Goal: Task Accomplishment & Management: Manage account settings

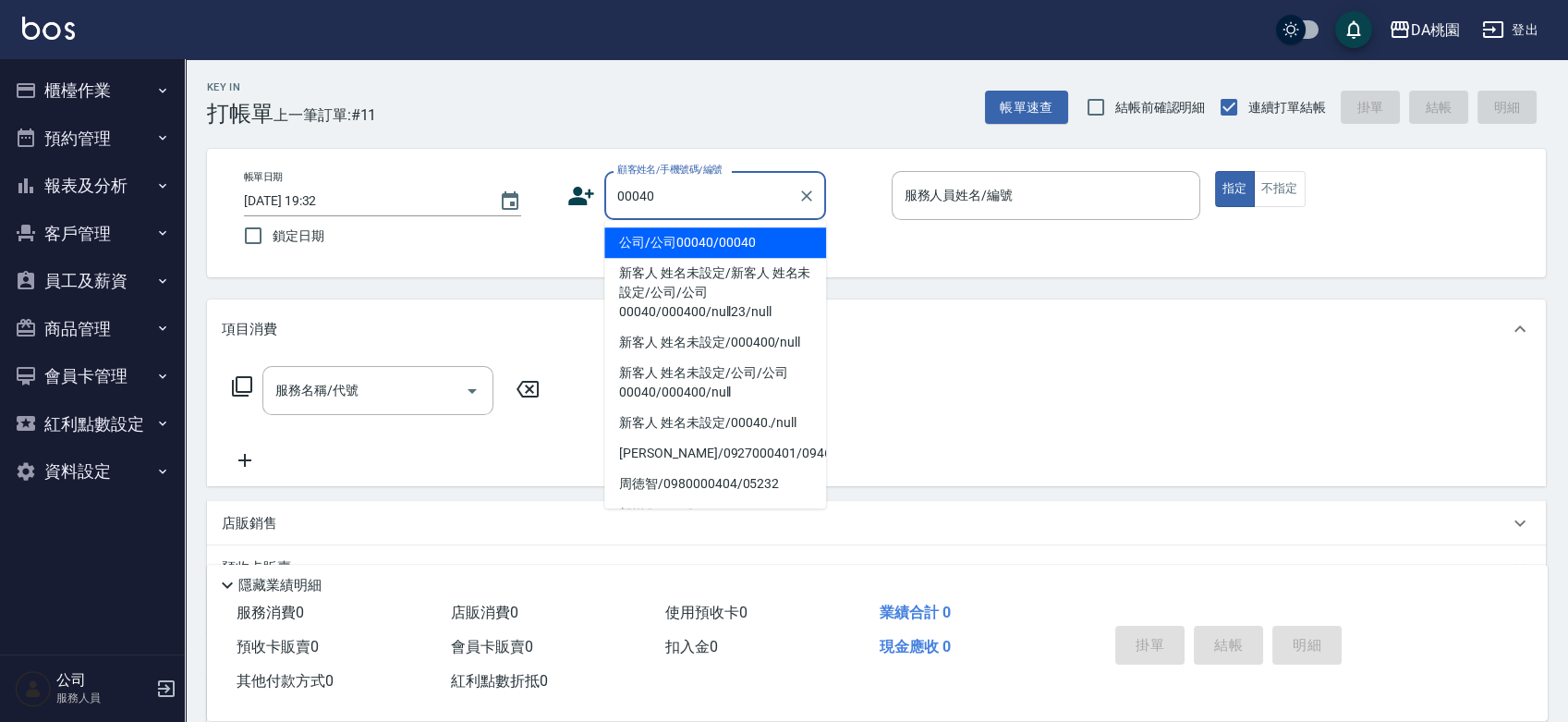
type input "公司/公司00040/00040"
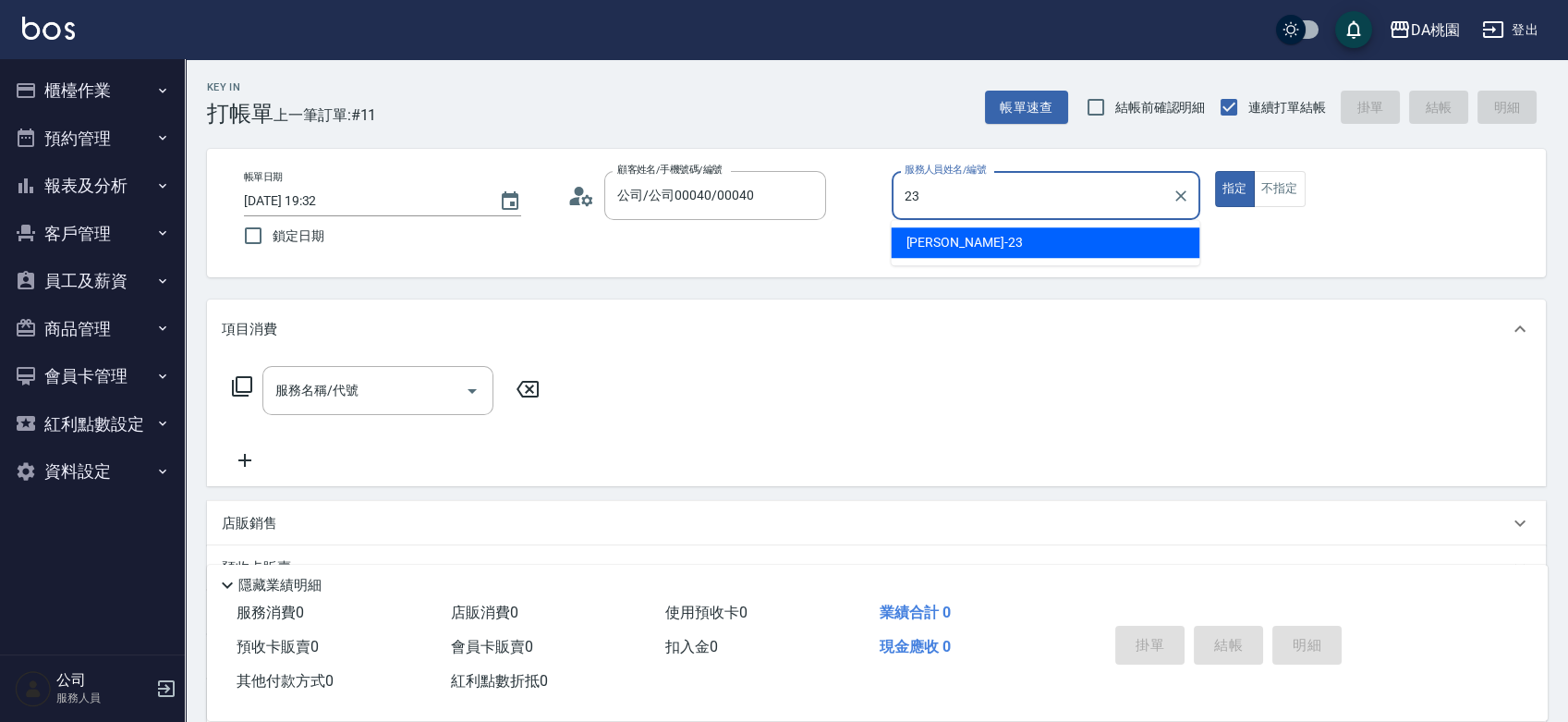
type input "亞瑟 -23"
type button "true"
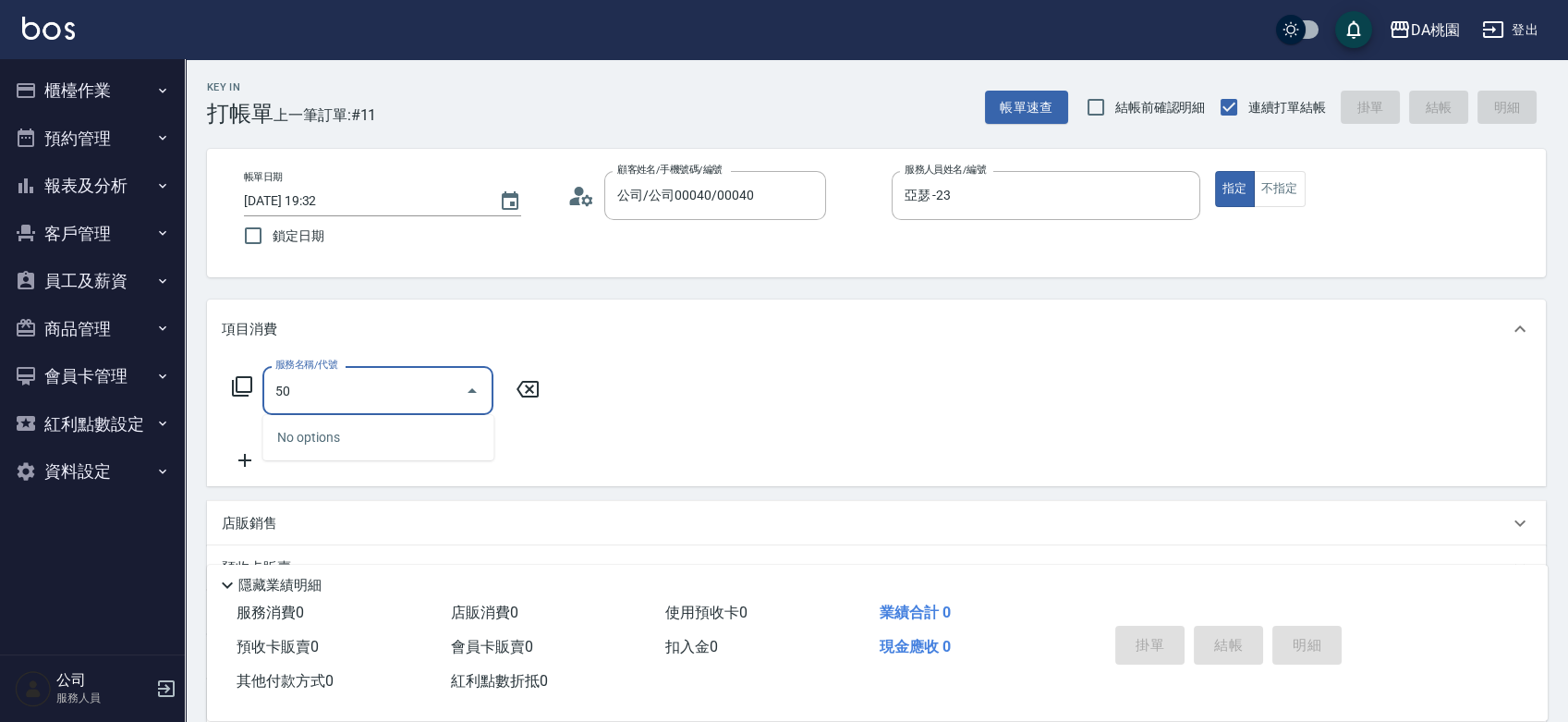
type input "501"
type input "20"
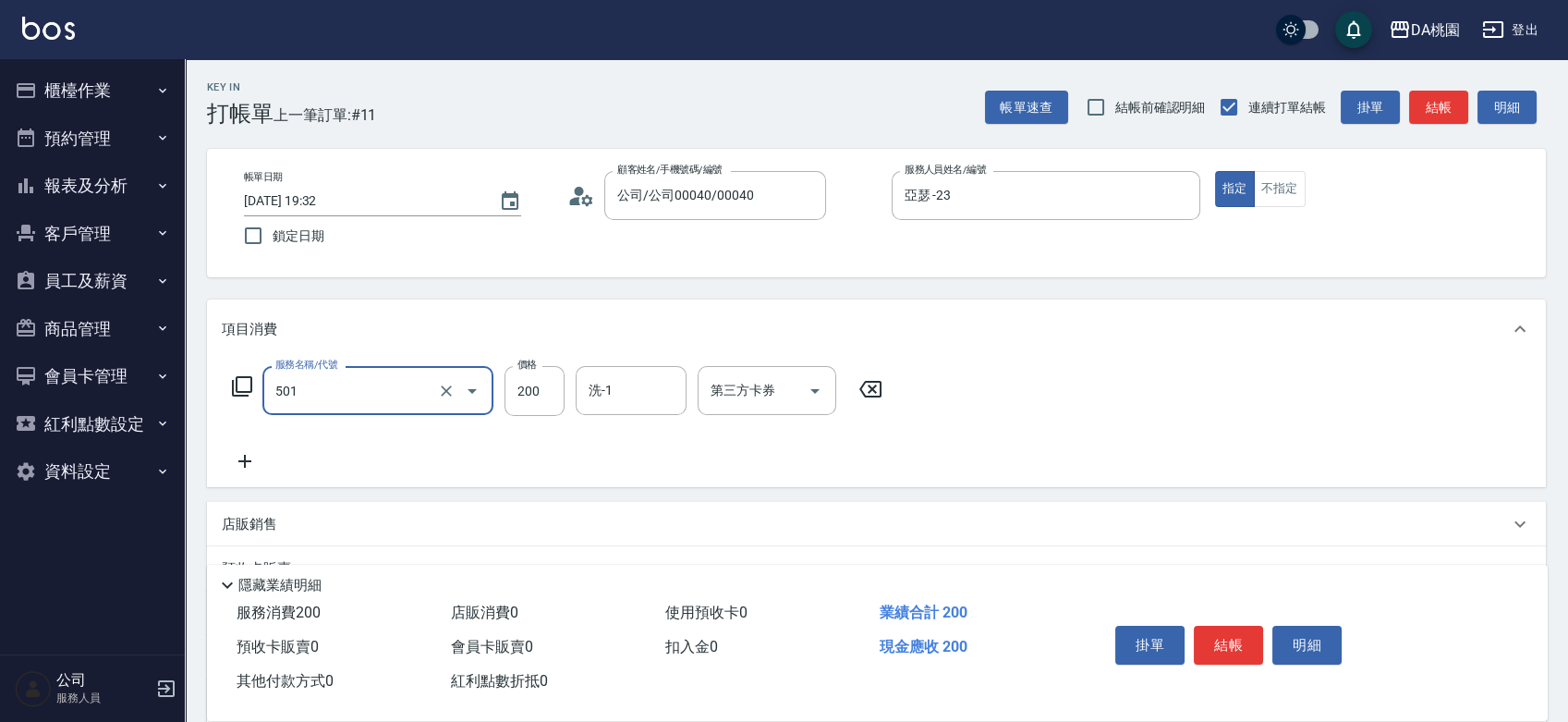
type input "洗髮(互助)(501)"
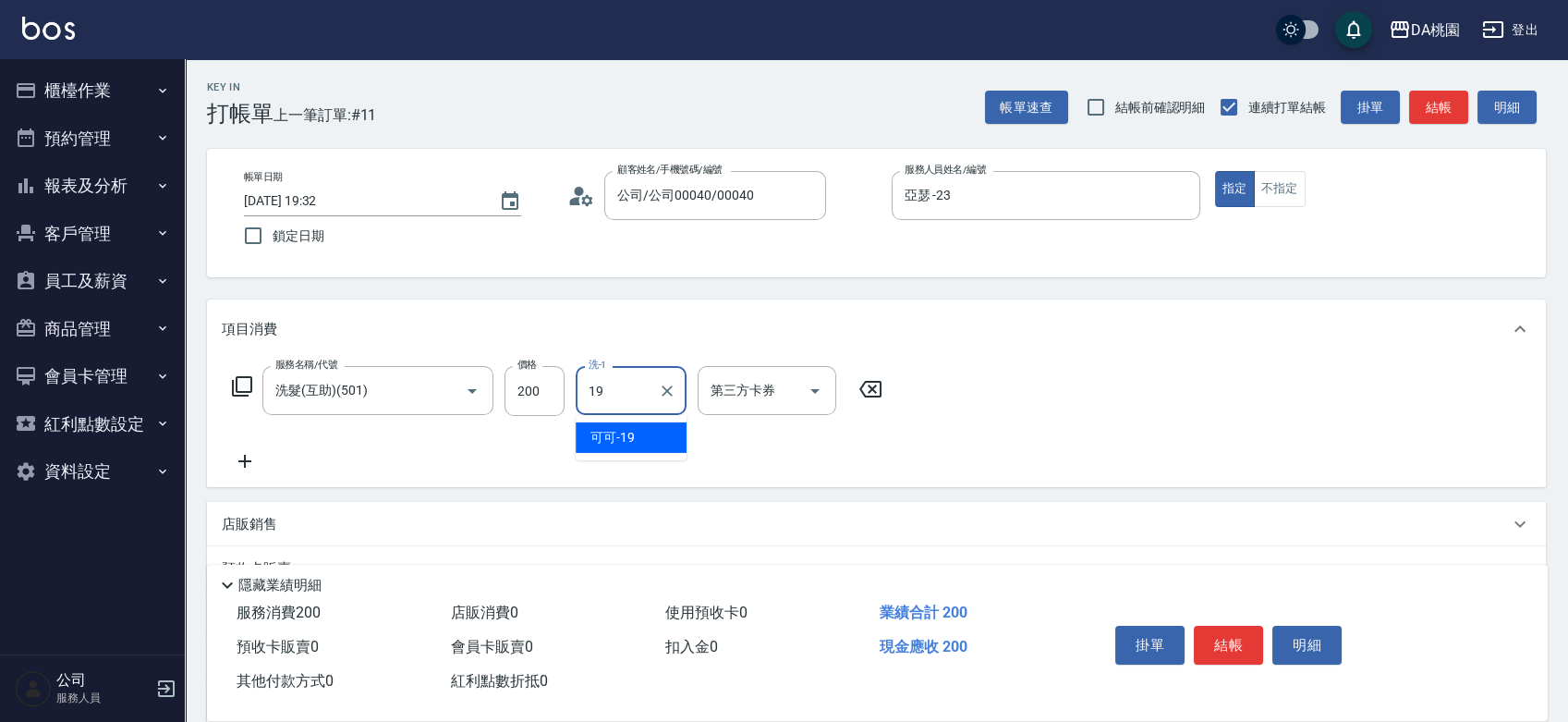
type input "可可-19"
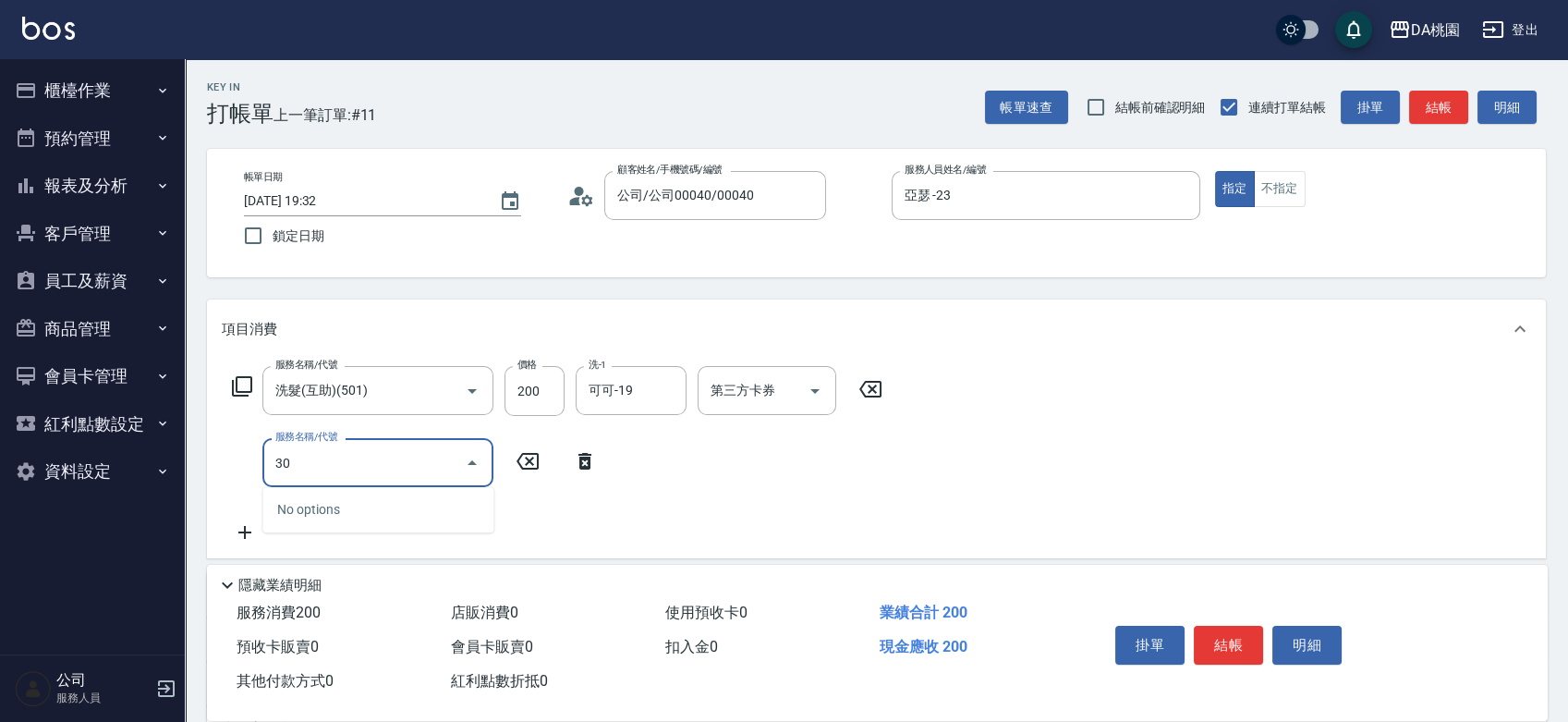
type input "303"
type input "50"
type input "A級剪髮(303)"
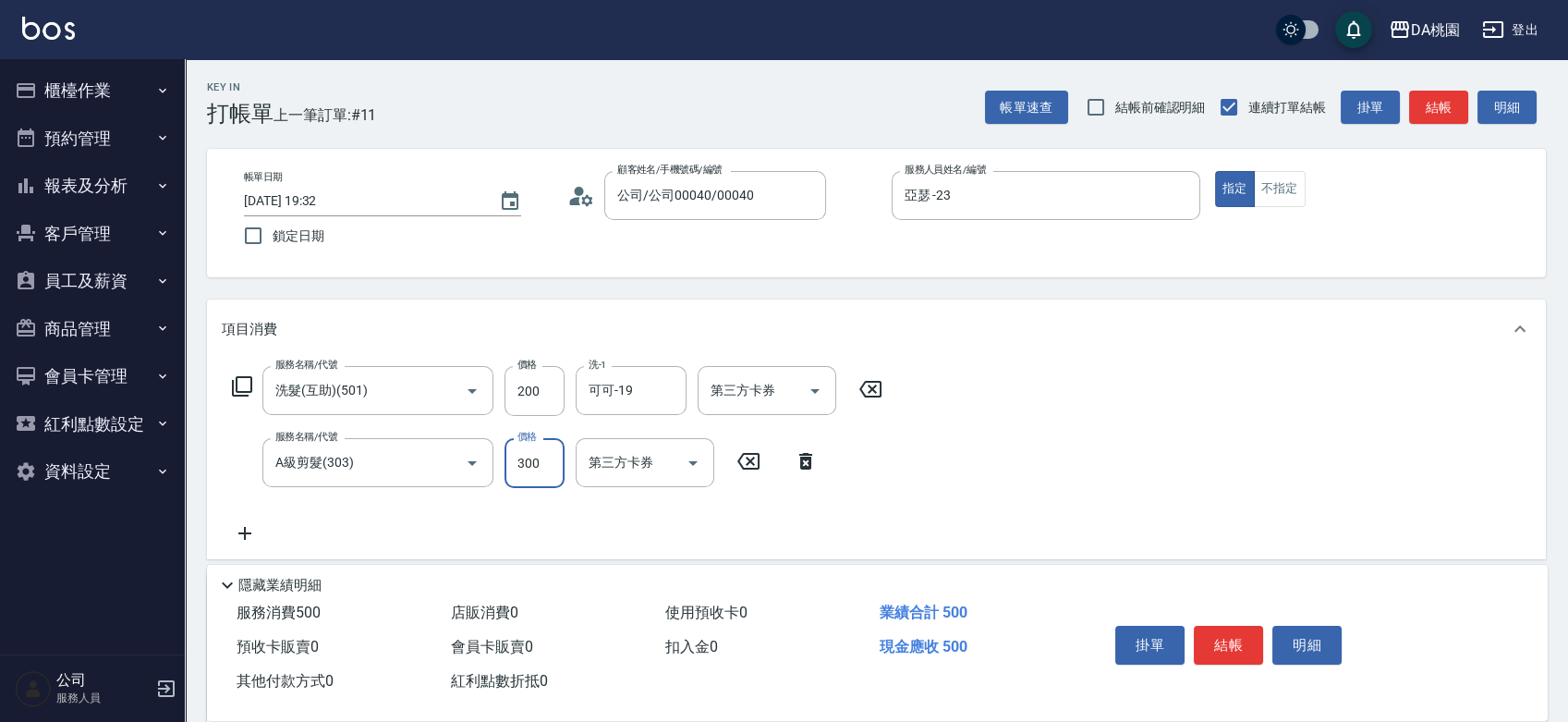
type input "5"
type input "20"
click at [529, 457] on input "54" at bounding box center [535, 463] width 60 height 50
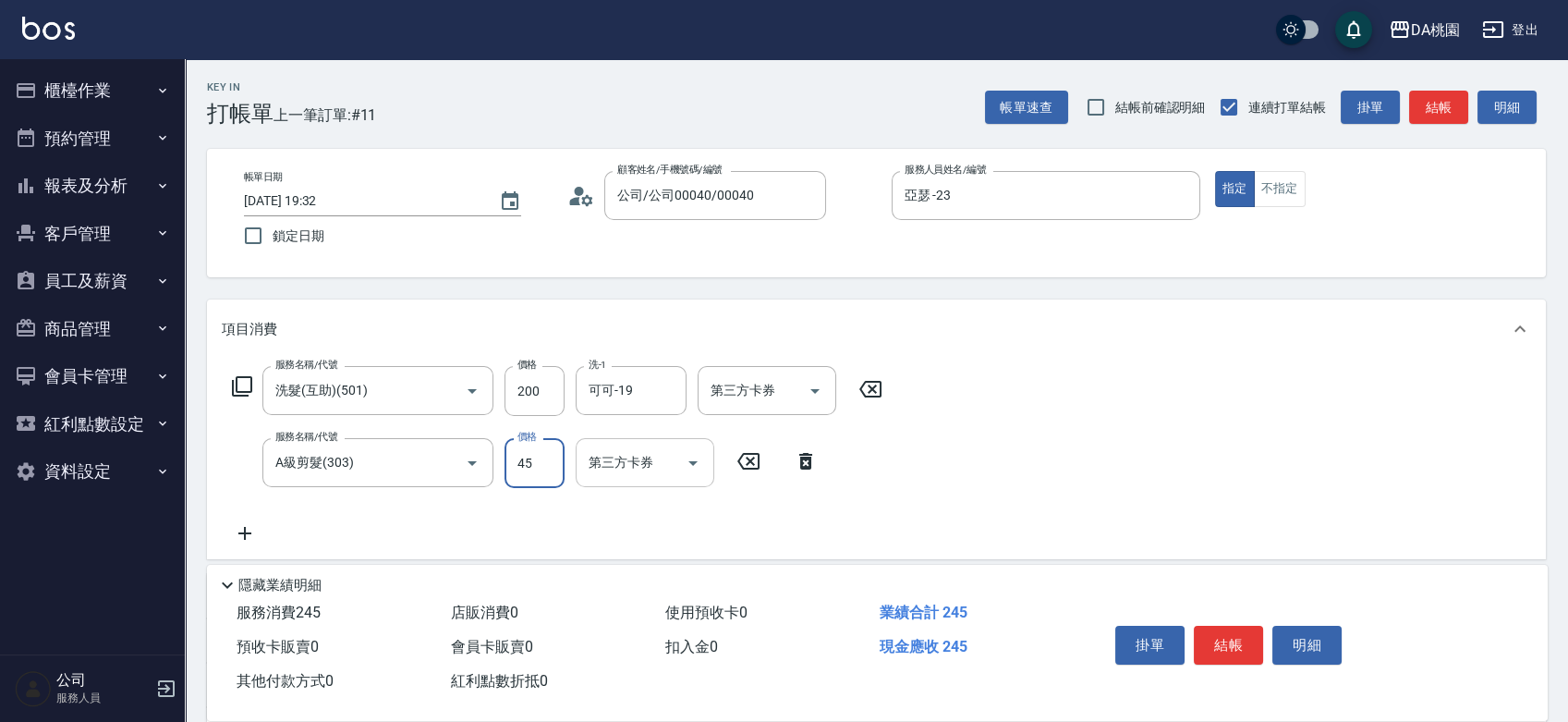
type input "450"
type input "60"
type input "450"
click at [1224, 638] on button "結帳" at bounding box center [1229, 645] width 70 height 39
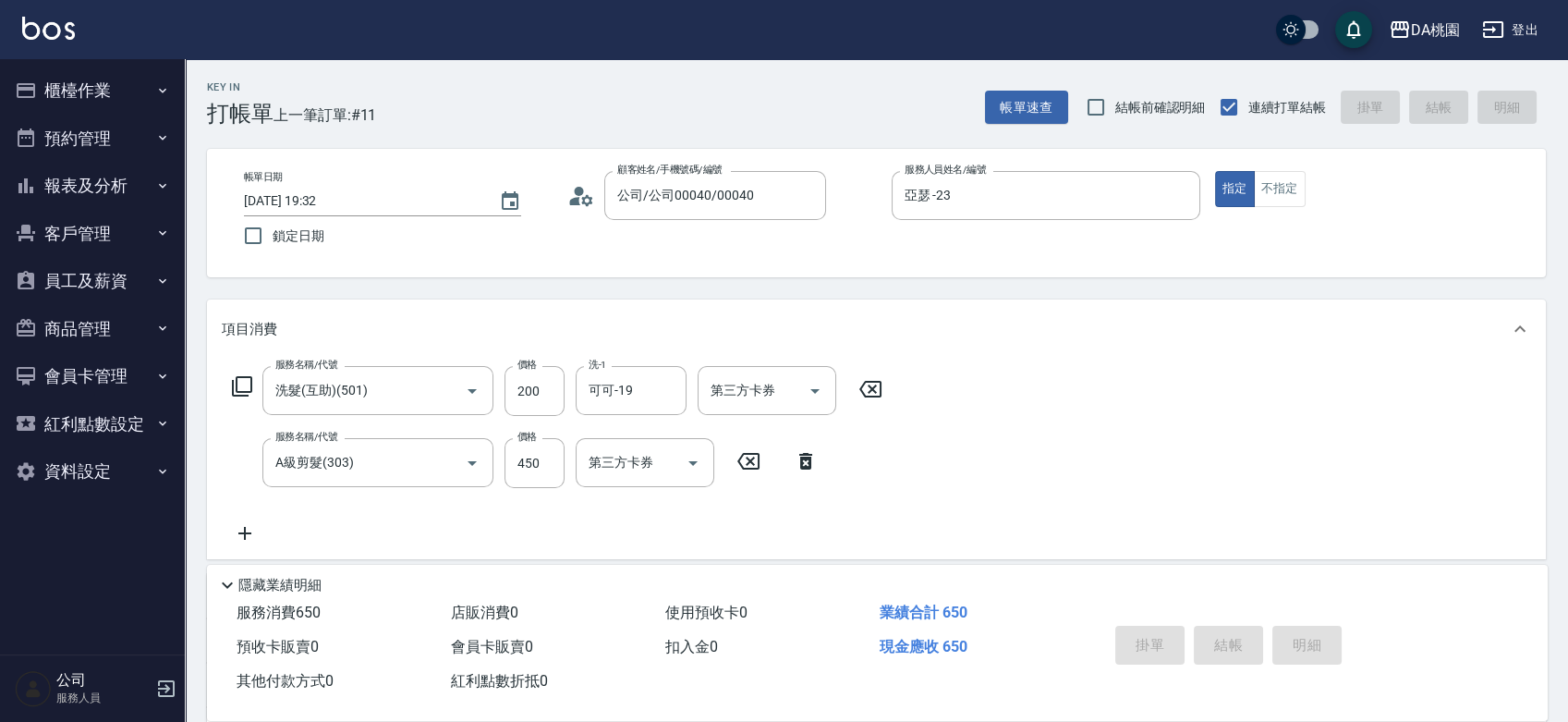
type input "2025/09/11 20:34"
type input "0"
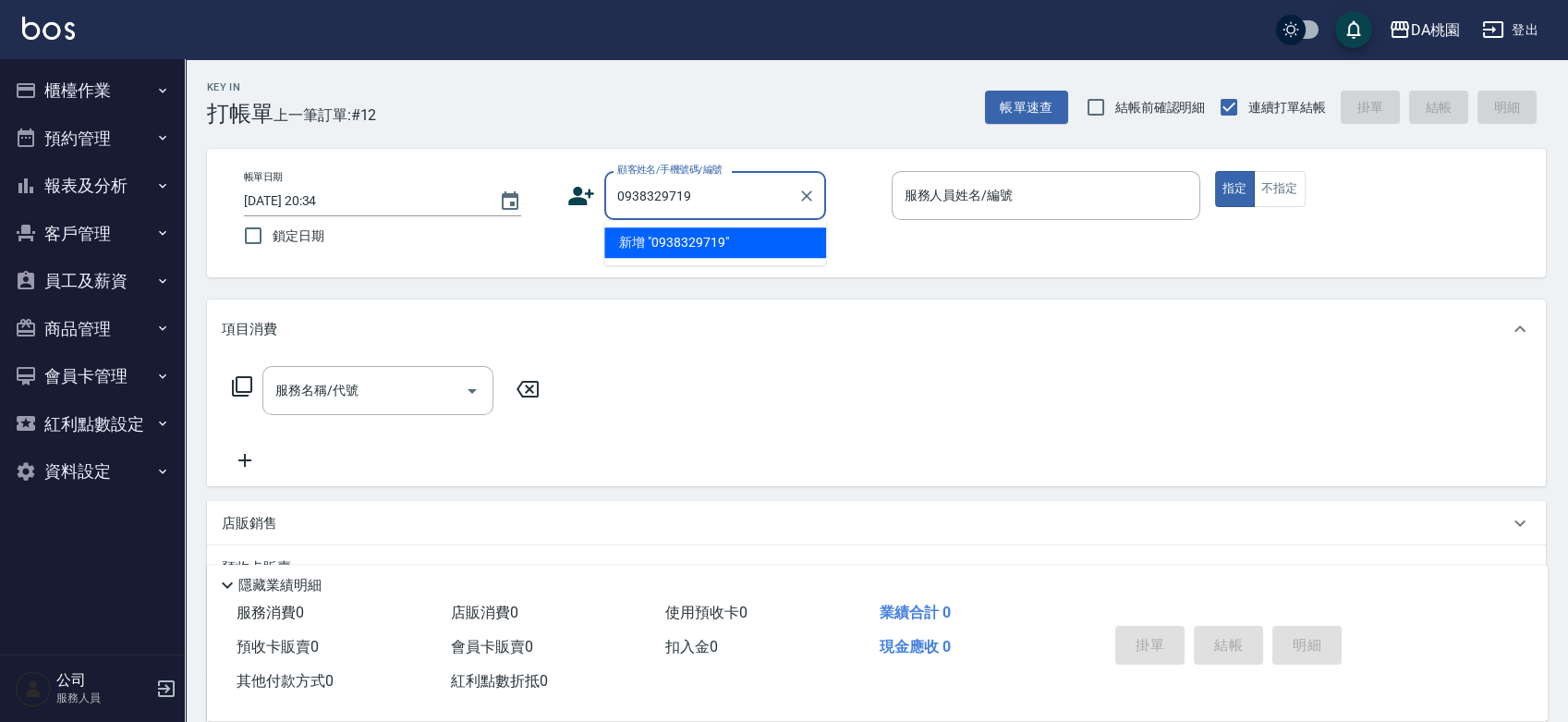
type input "0938329719"
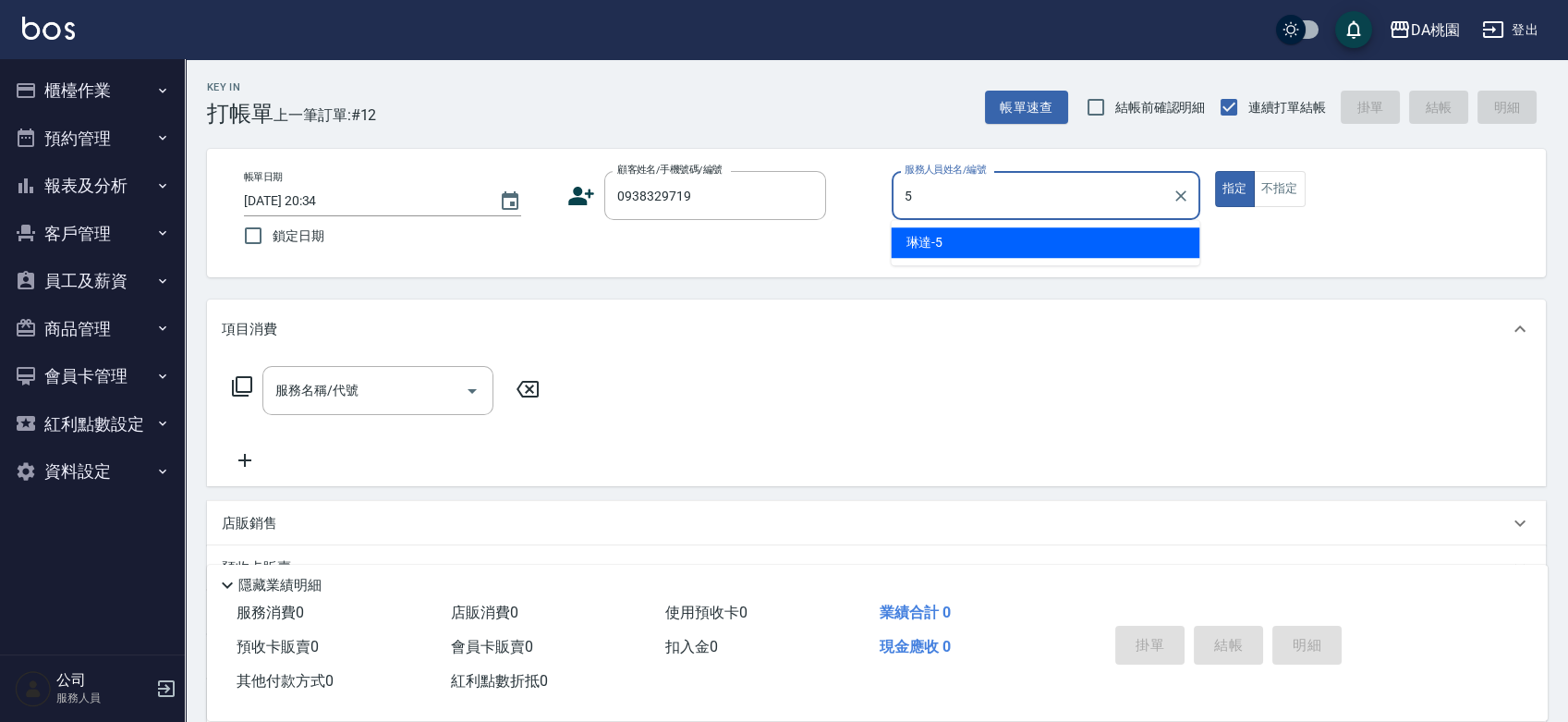
type input "琳達-5"
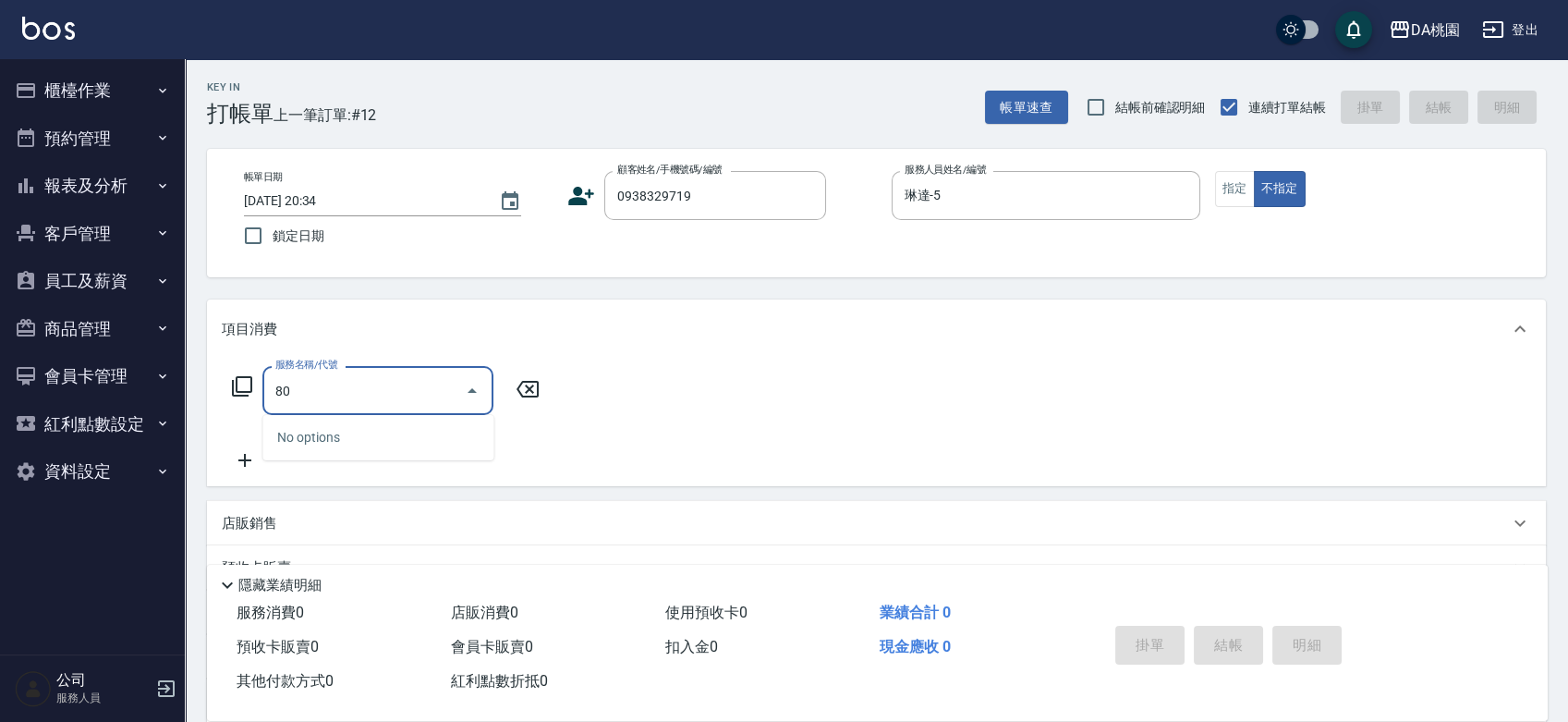
type input "806"
type input "80"
type input "自購-頭皮毛孔深層調理(806)"
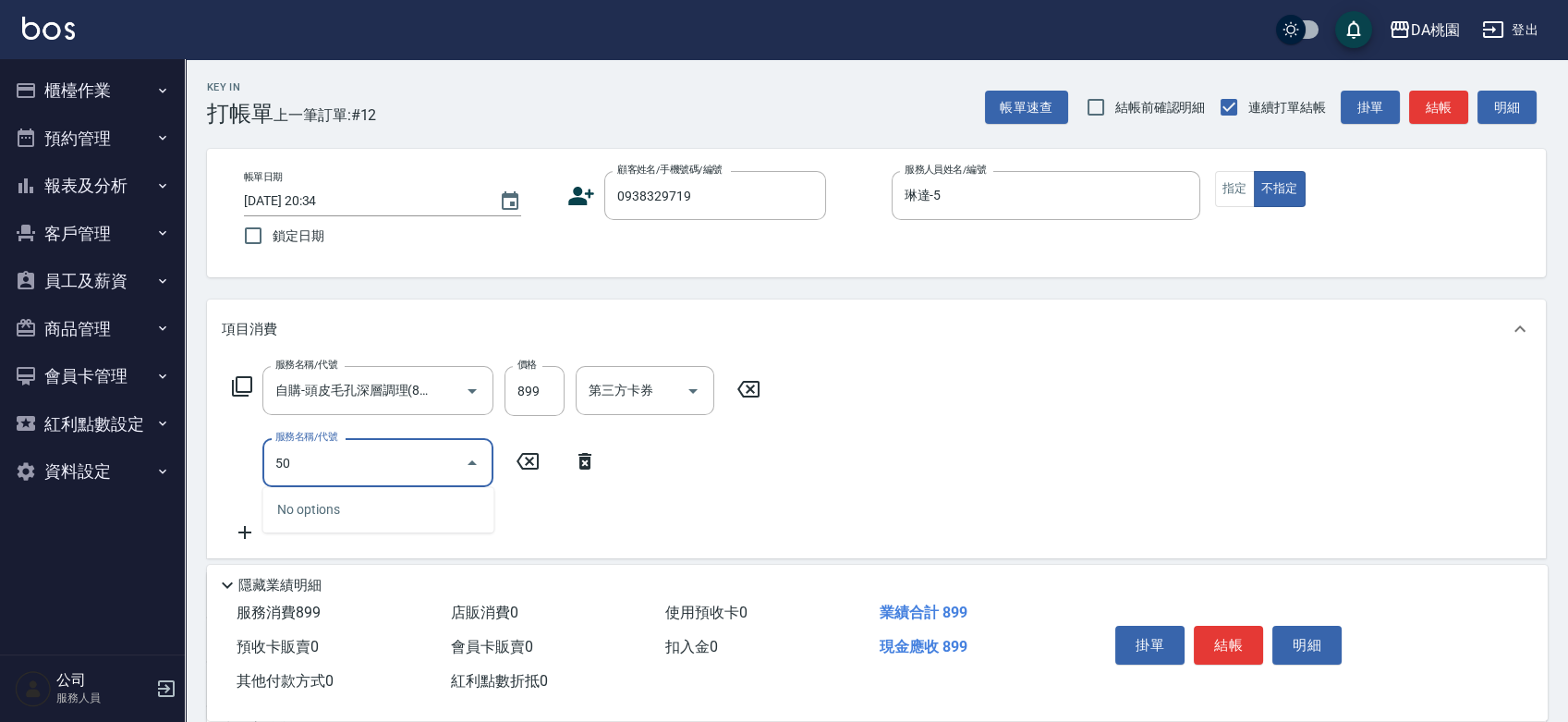
type input "504"
type input "90"
type input "潤絲(互助)(504)"
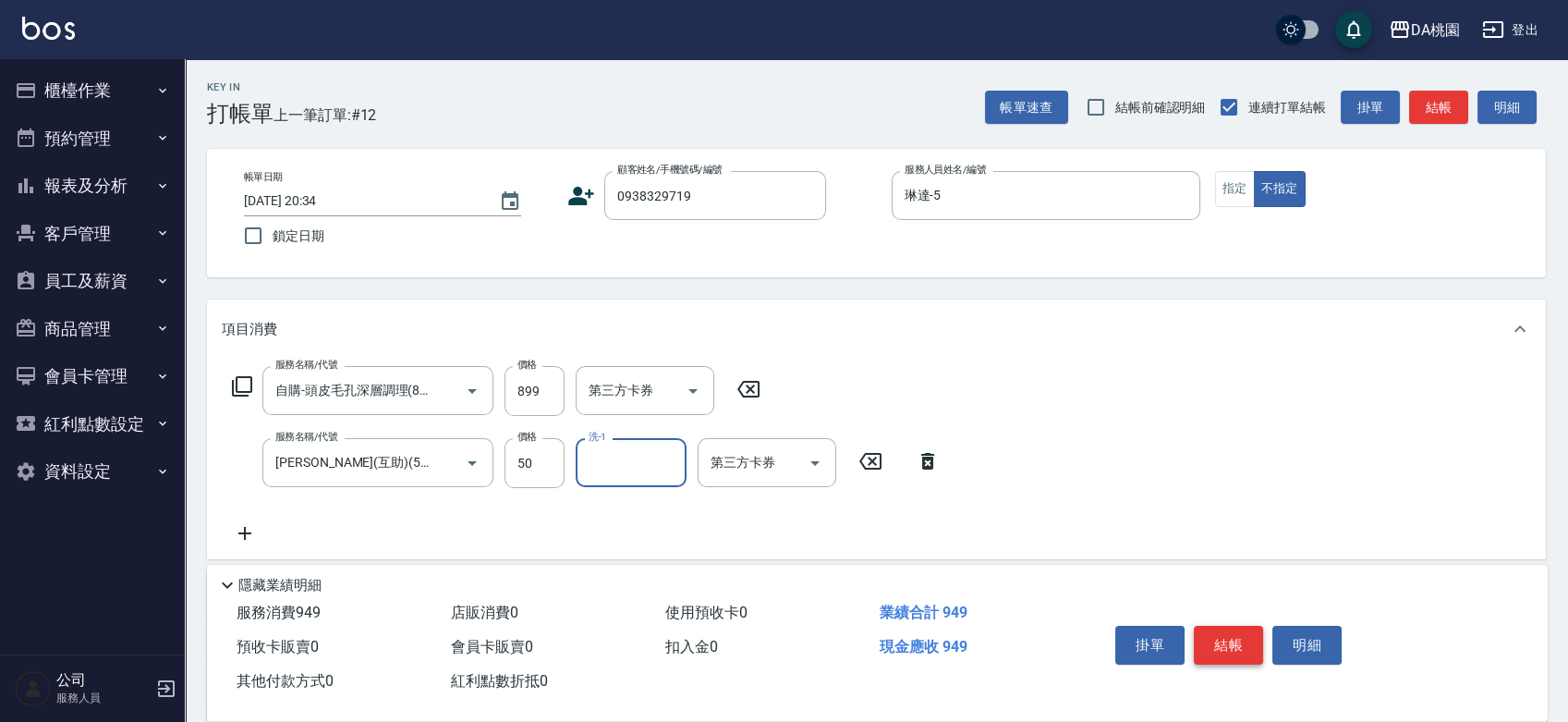
click at [1239, 633] on button "結帳" at bounding box center [1229, 645] width 70 height 39
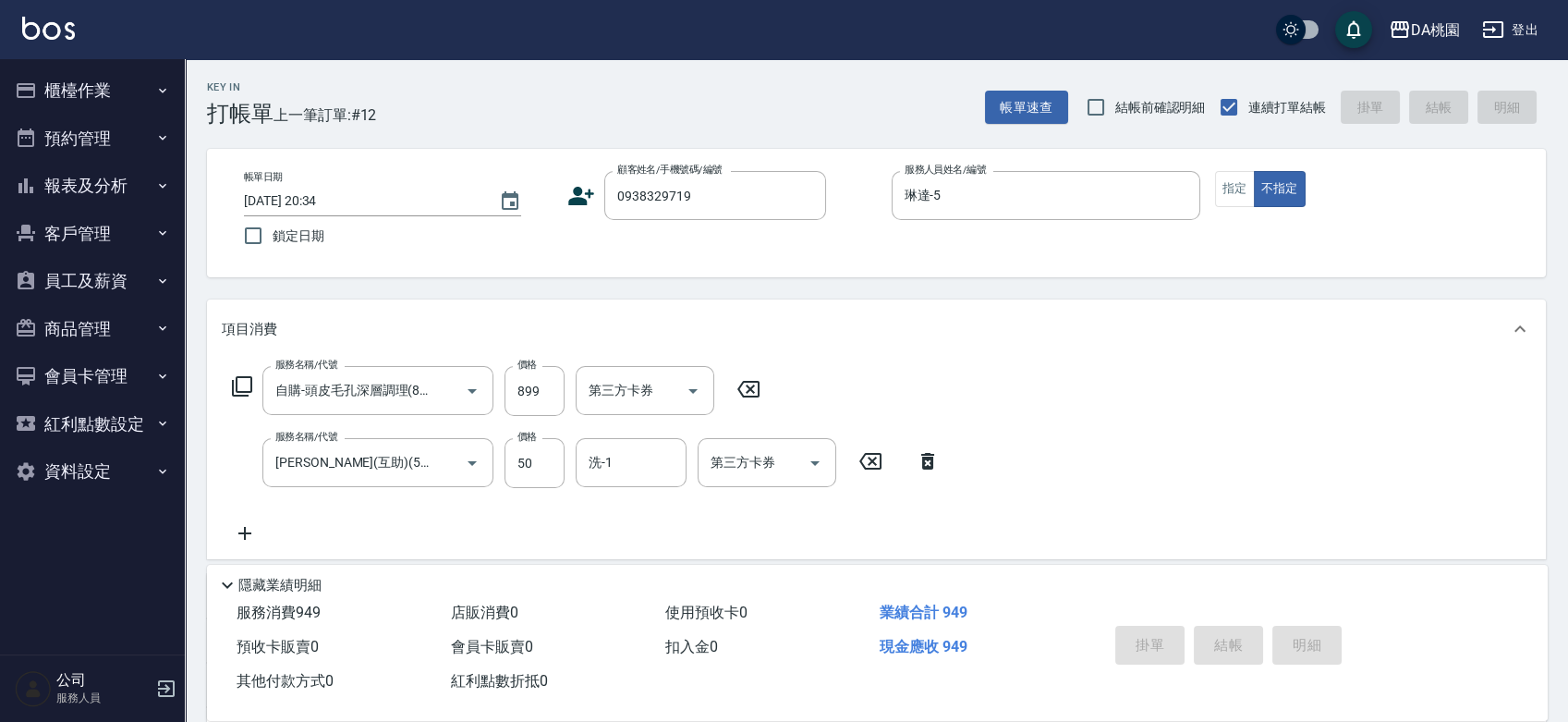
type input "2025/09/11 20:35"
type input "0"
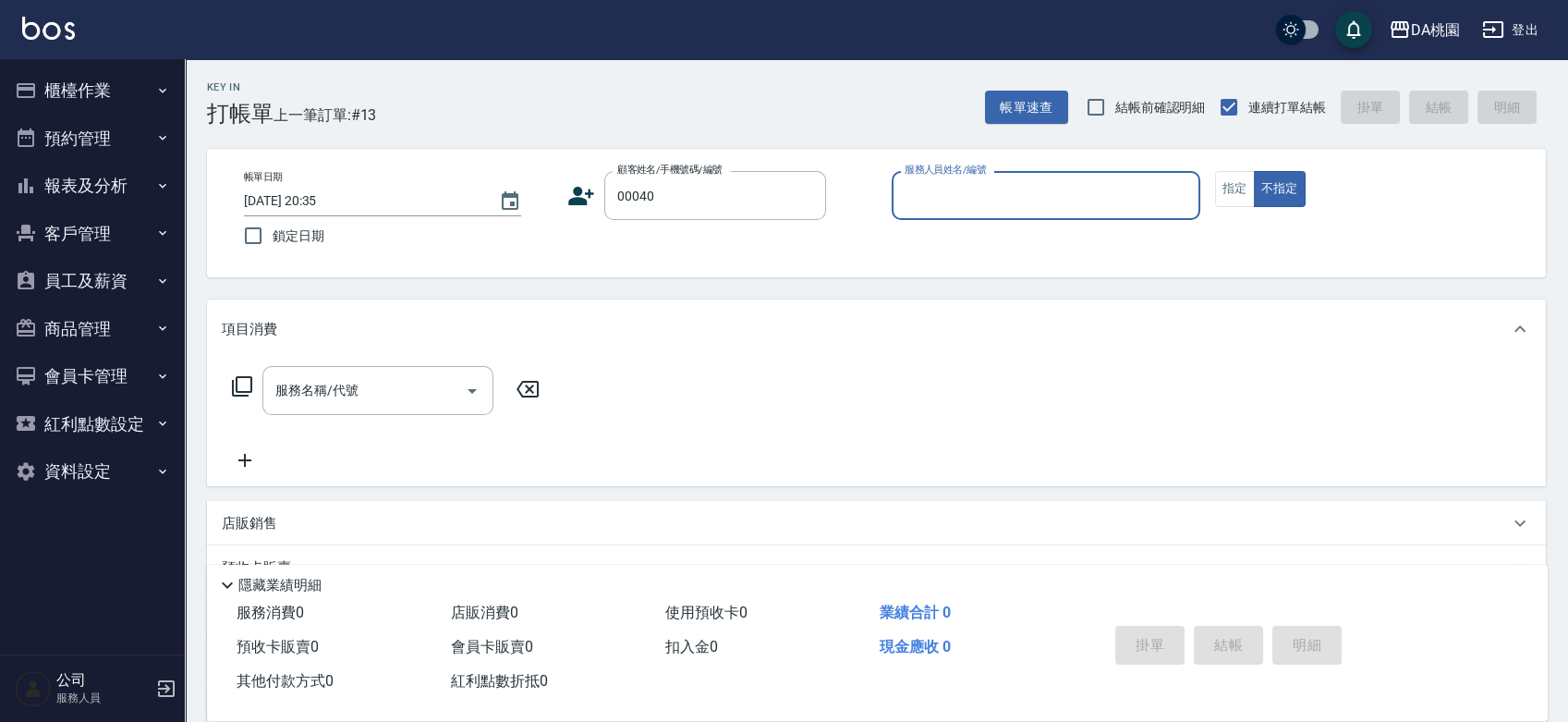
type input "00040"
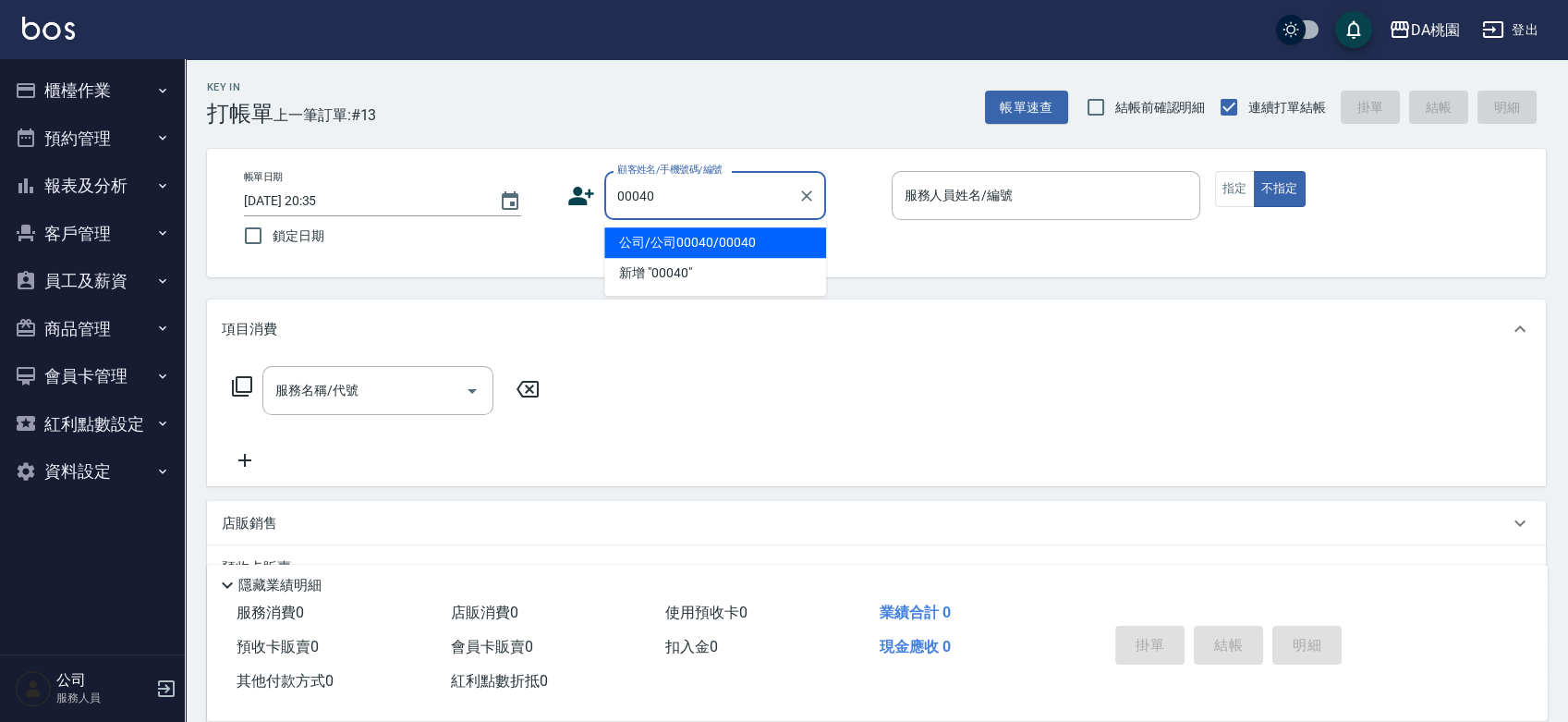
type input "公司/公司00040/00040"
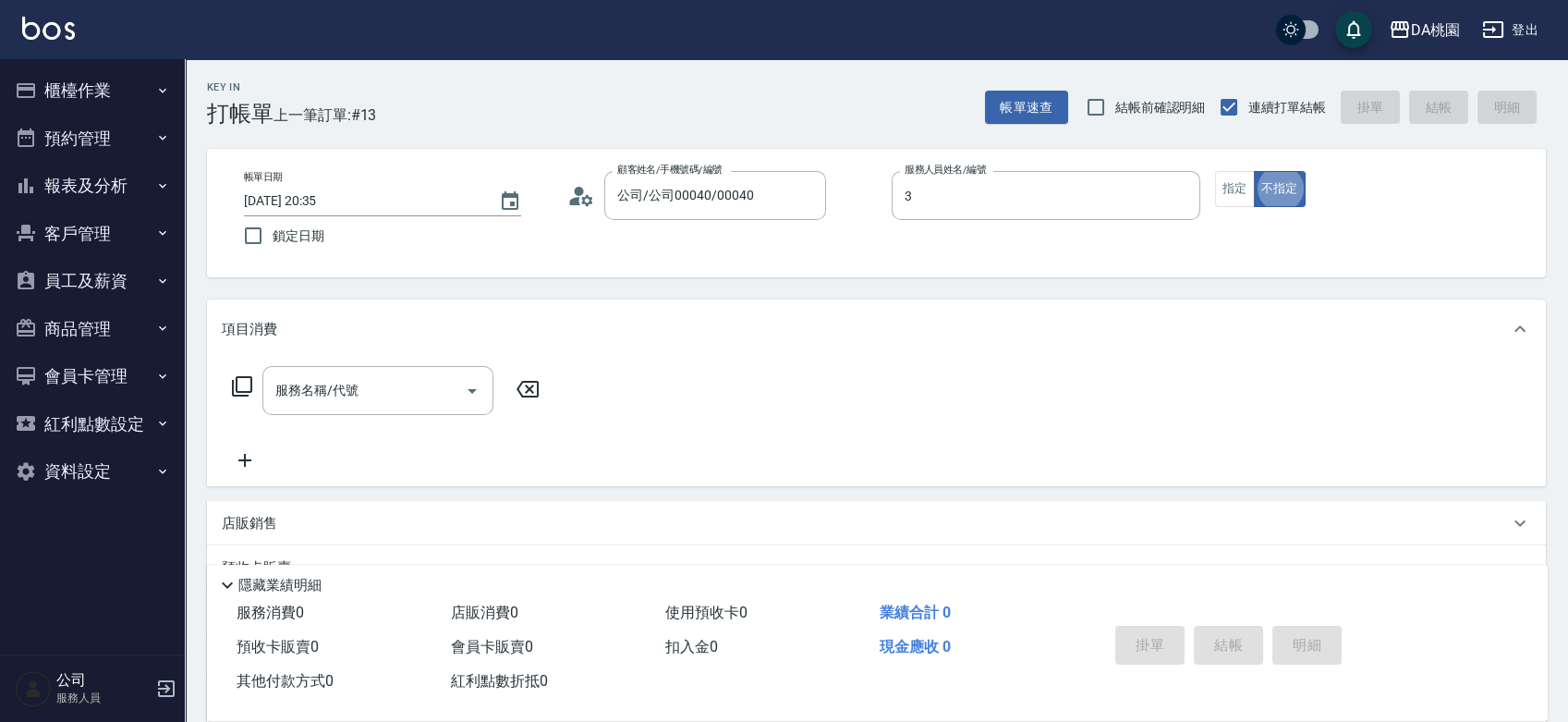
type input "愛莉絲-3"
type button "false"
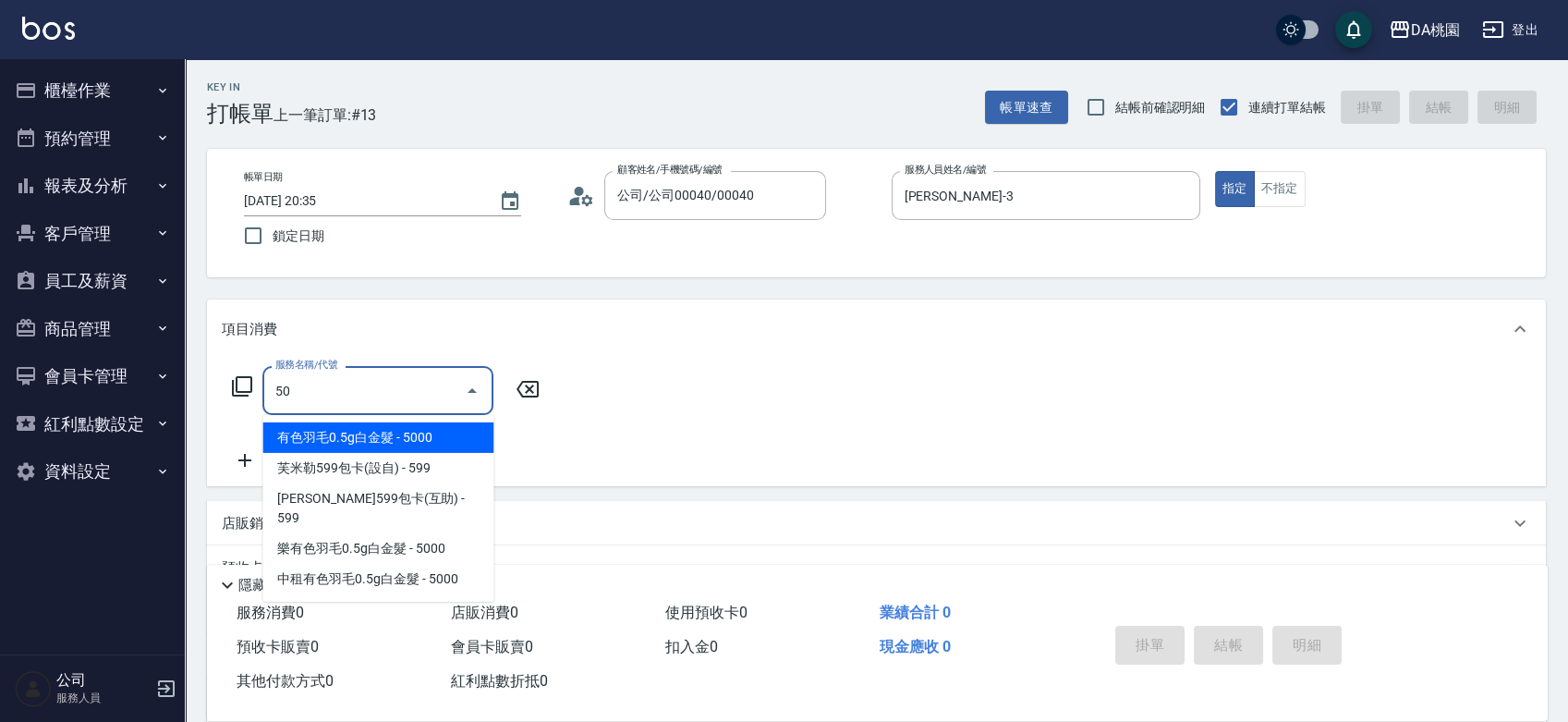
type input "501"
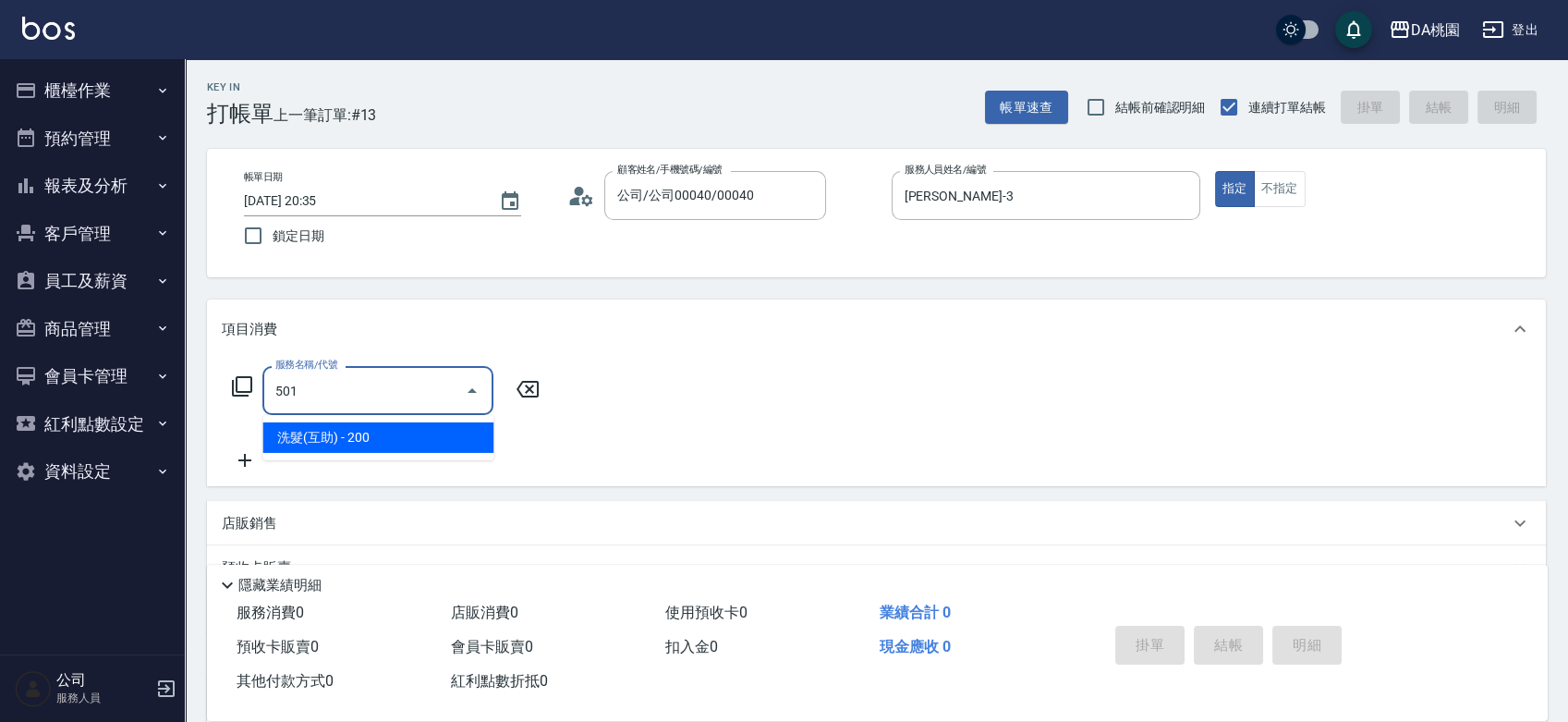
type input "20"
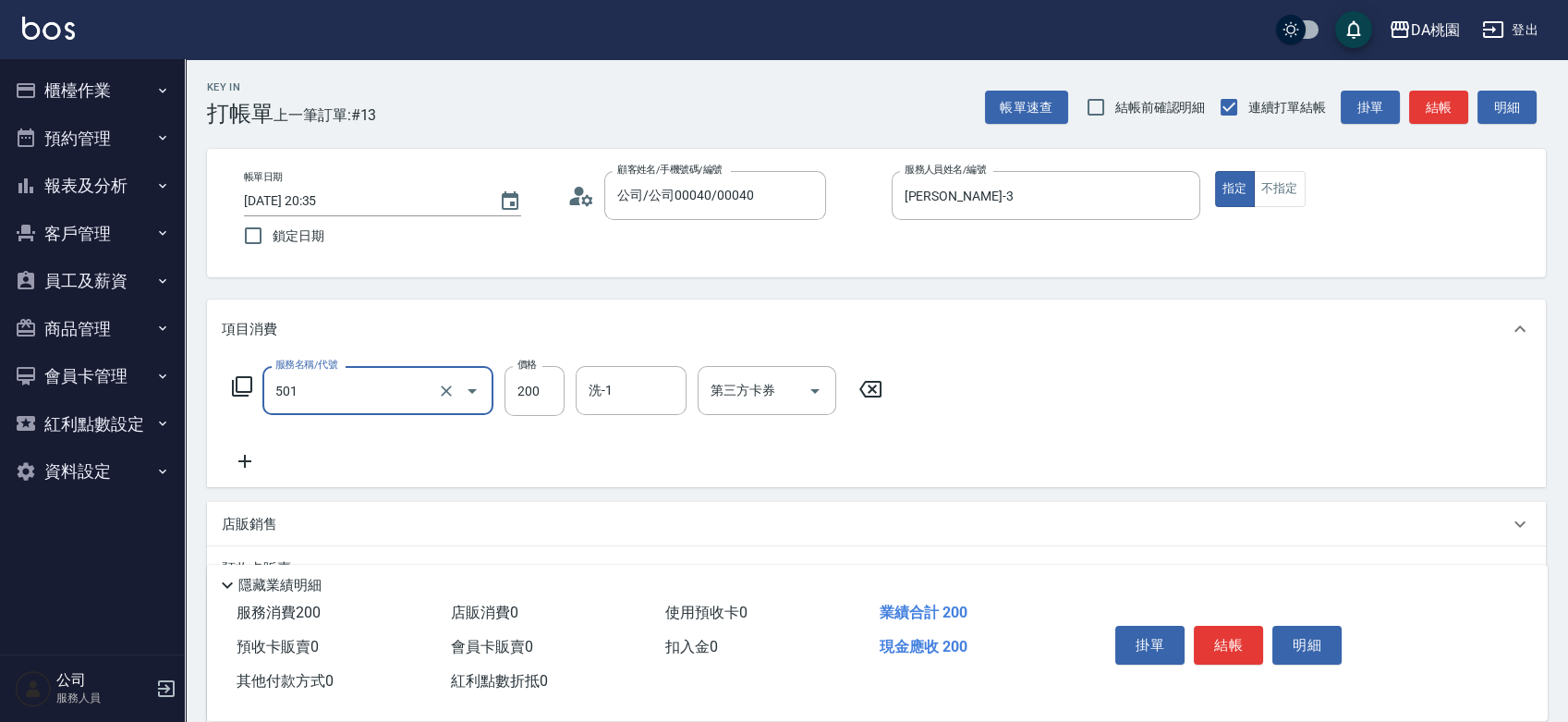
type input "洗髮(互助)(501)"
type input "2"
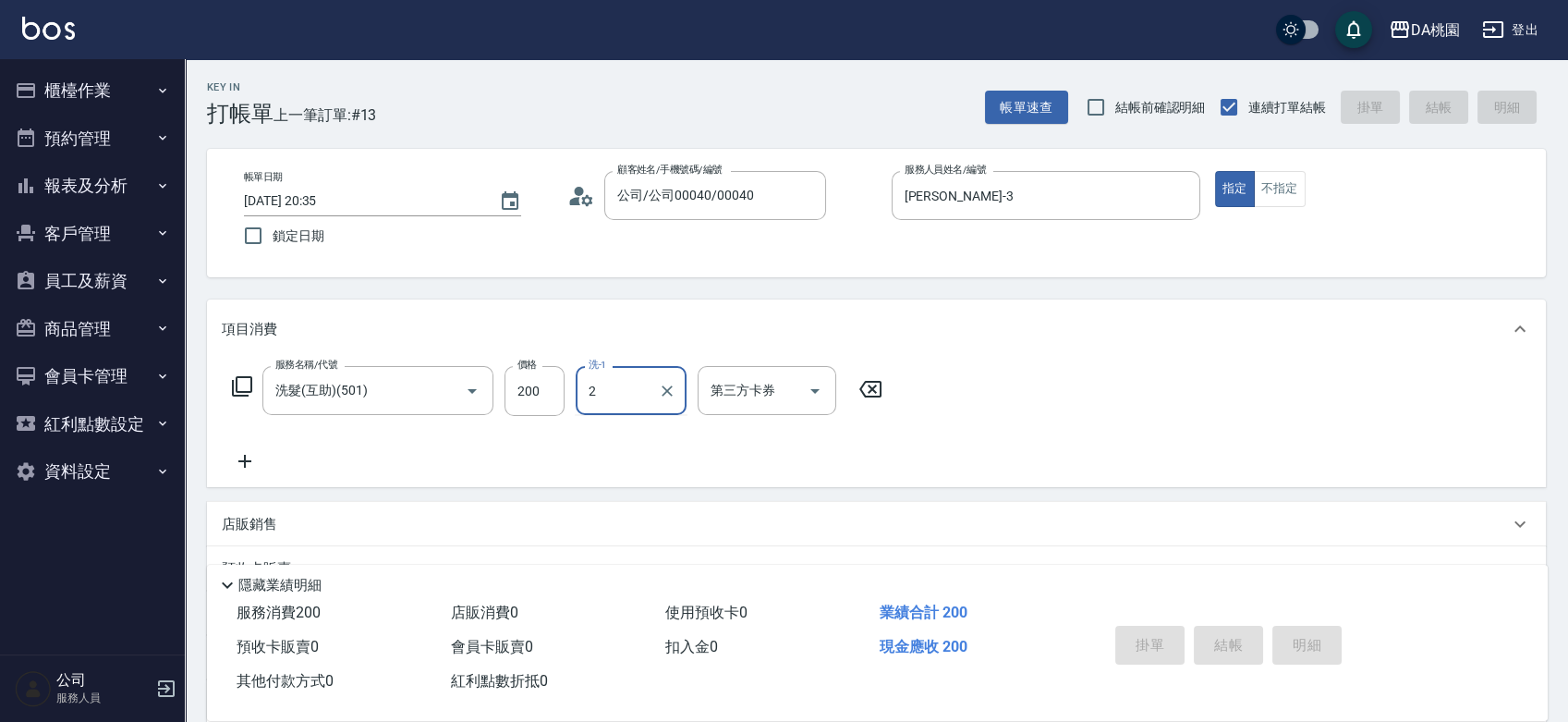
type input "0"
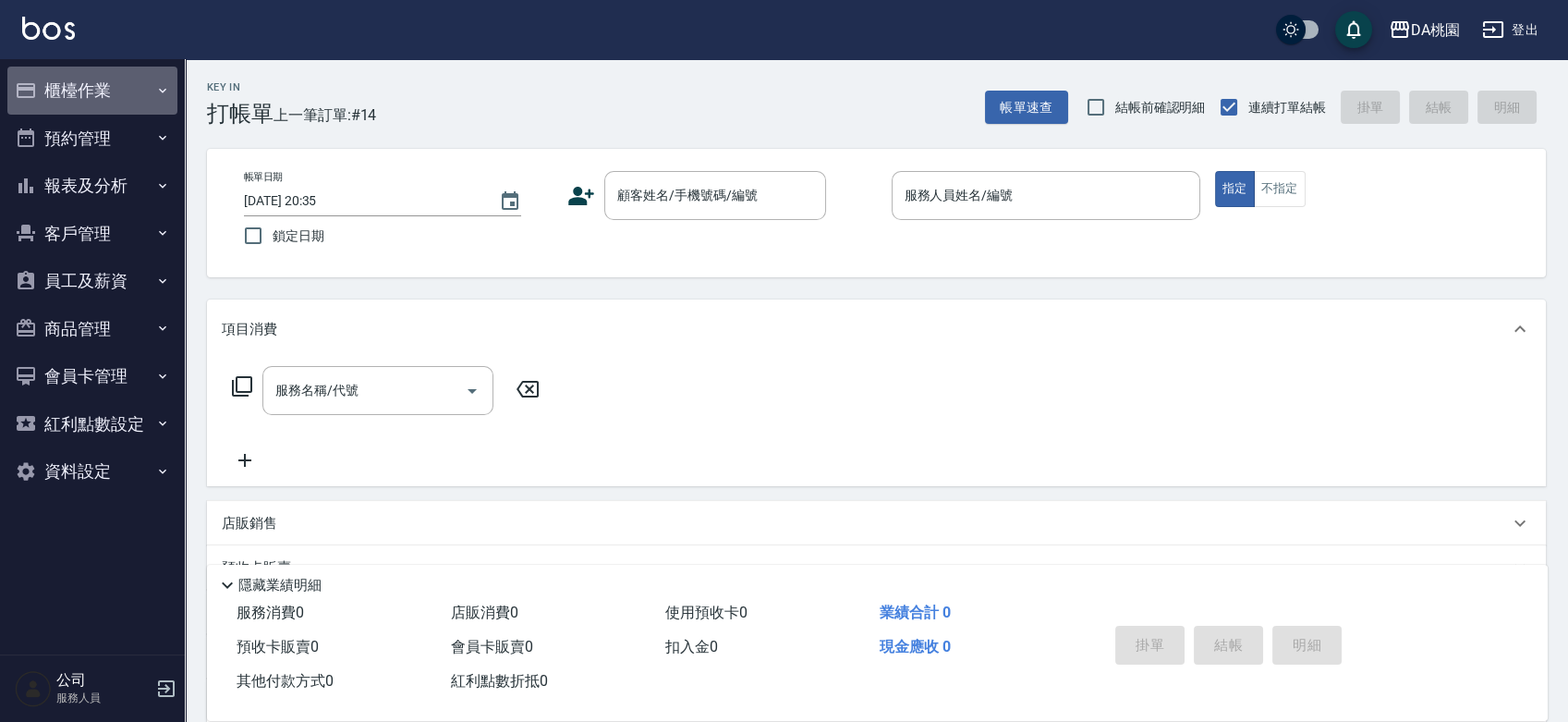
click at [74, 92] on button "櫃檯作業" at bounding box center [93, 91] width 170 height 48
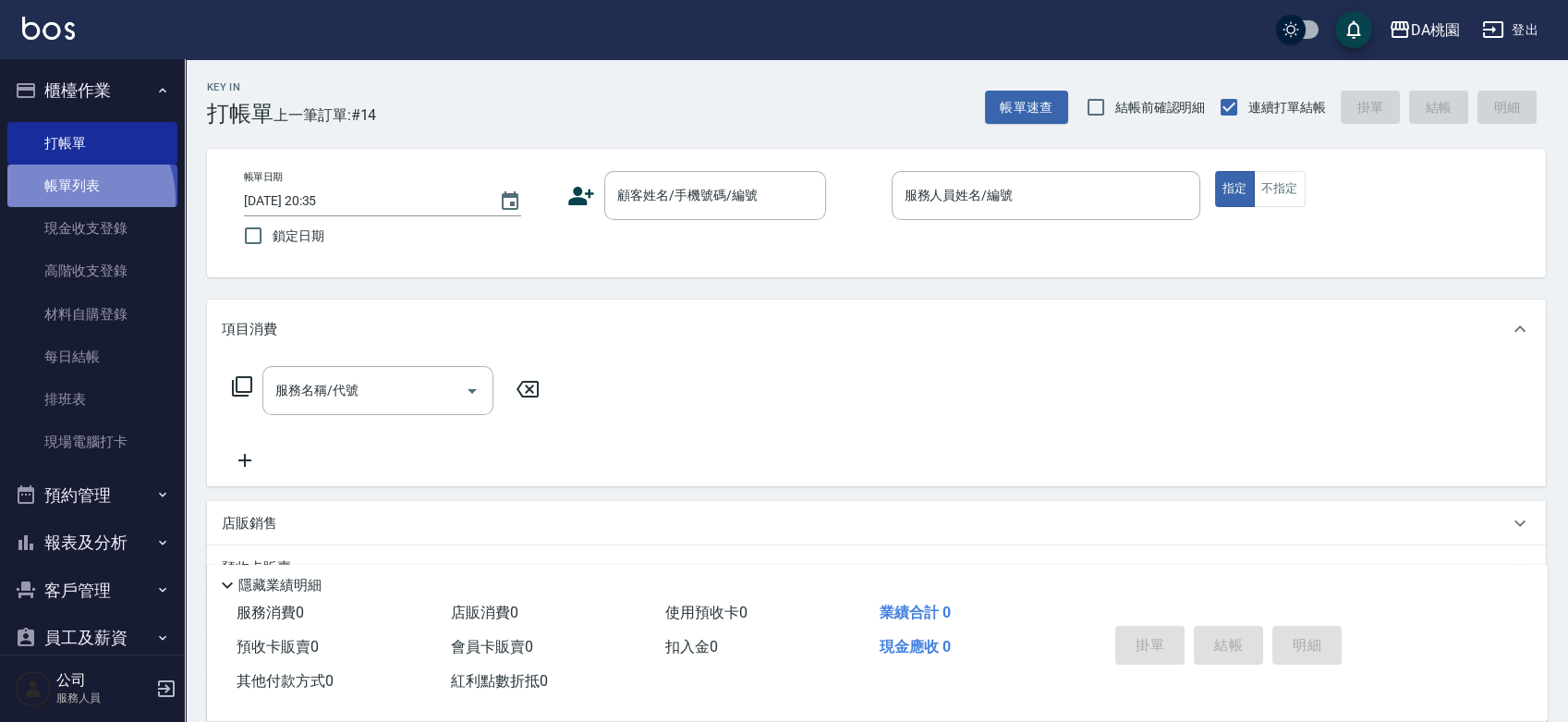
click at [74, 199] on link "帳單列表" at bounding box center [93, 185] width 170 height 42
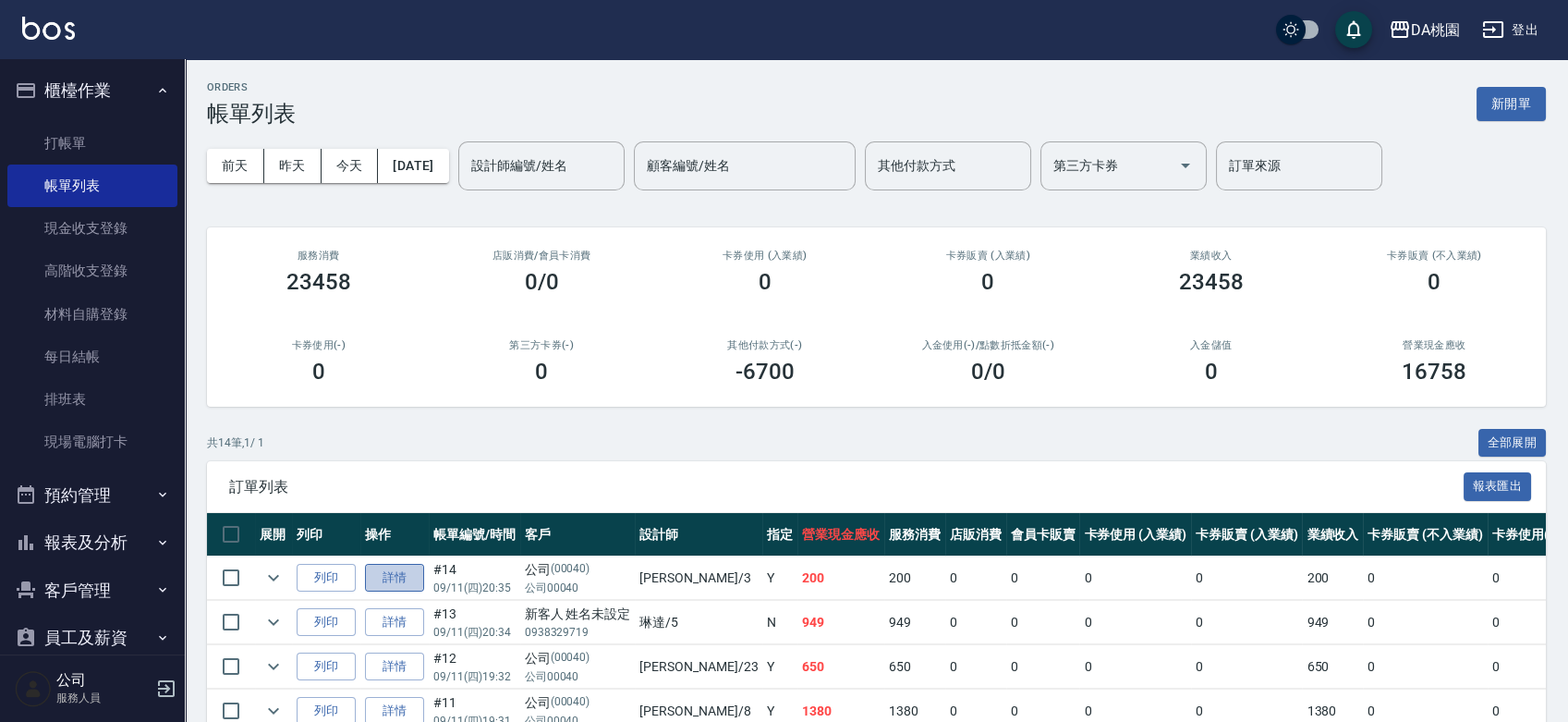
click at [378, 581] on link "詳情" at bounding box center [394, 578] width 59 height 29
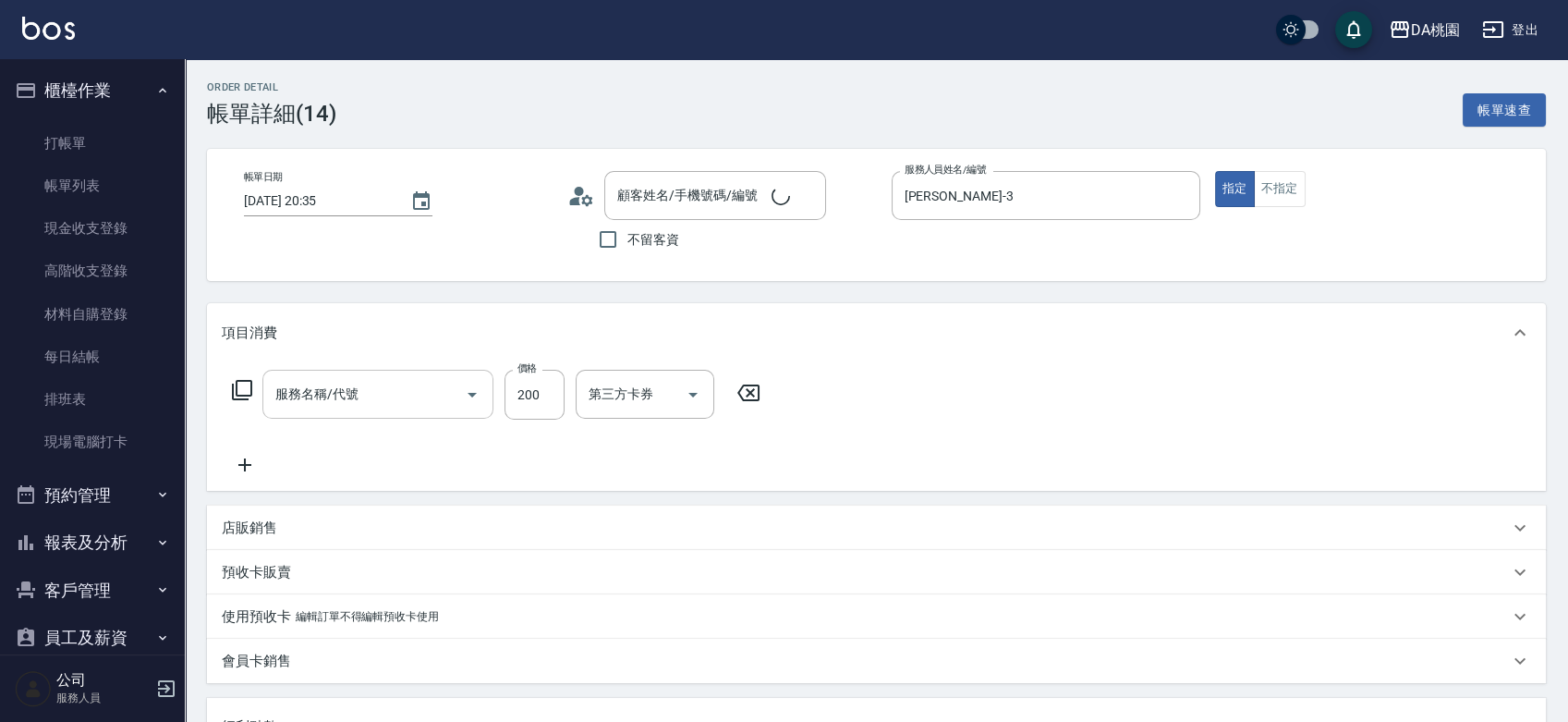
type input "愛莉絲-3"
type input "20"
type input "公司/公司00040/00040"
type input "洗髮(互助)(501)"
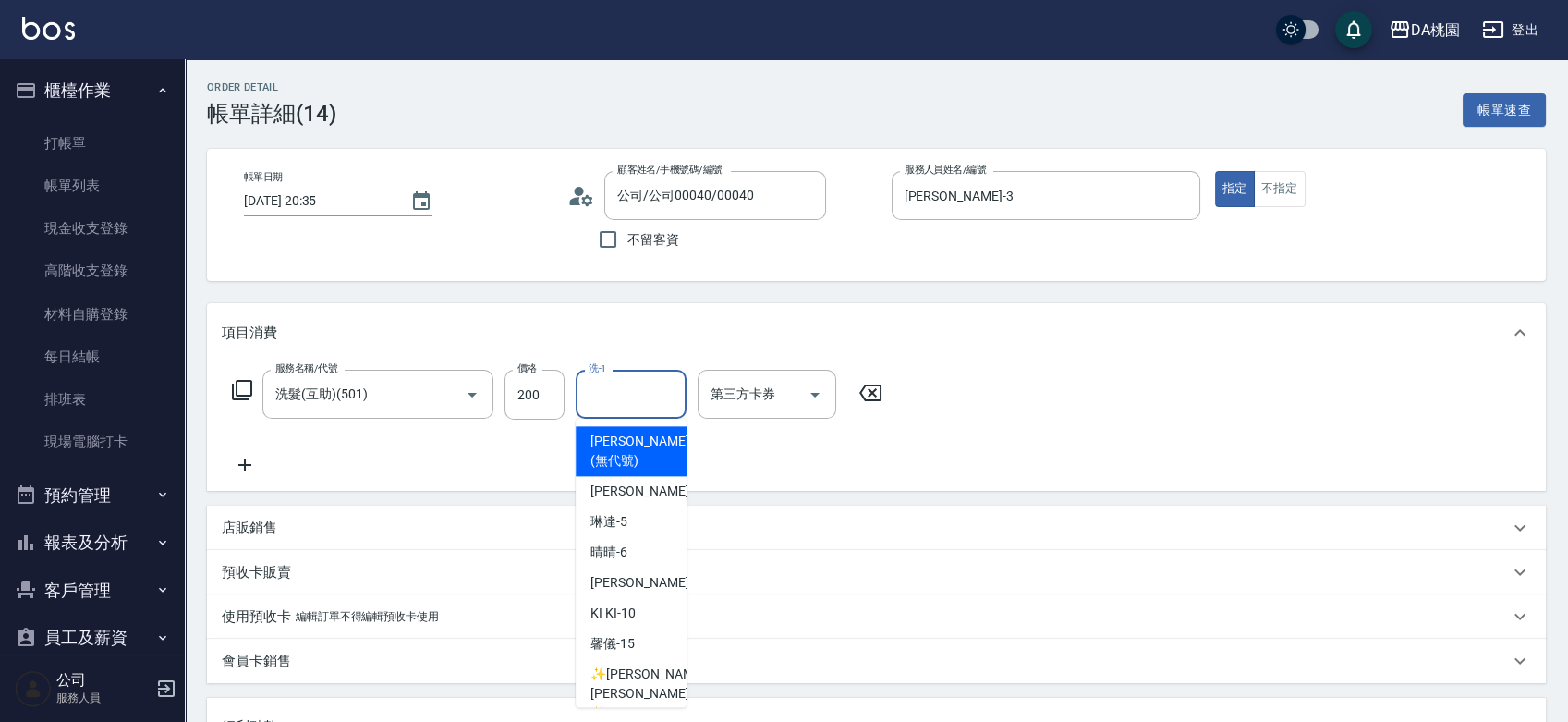
click at [617, 391] on input "洗-1" at bounding box center [631, 395] width 95 height 33
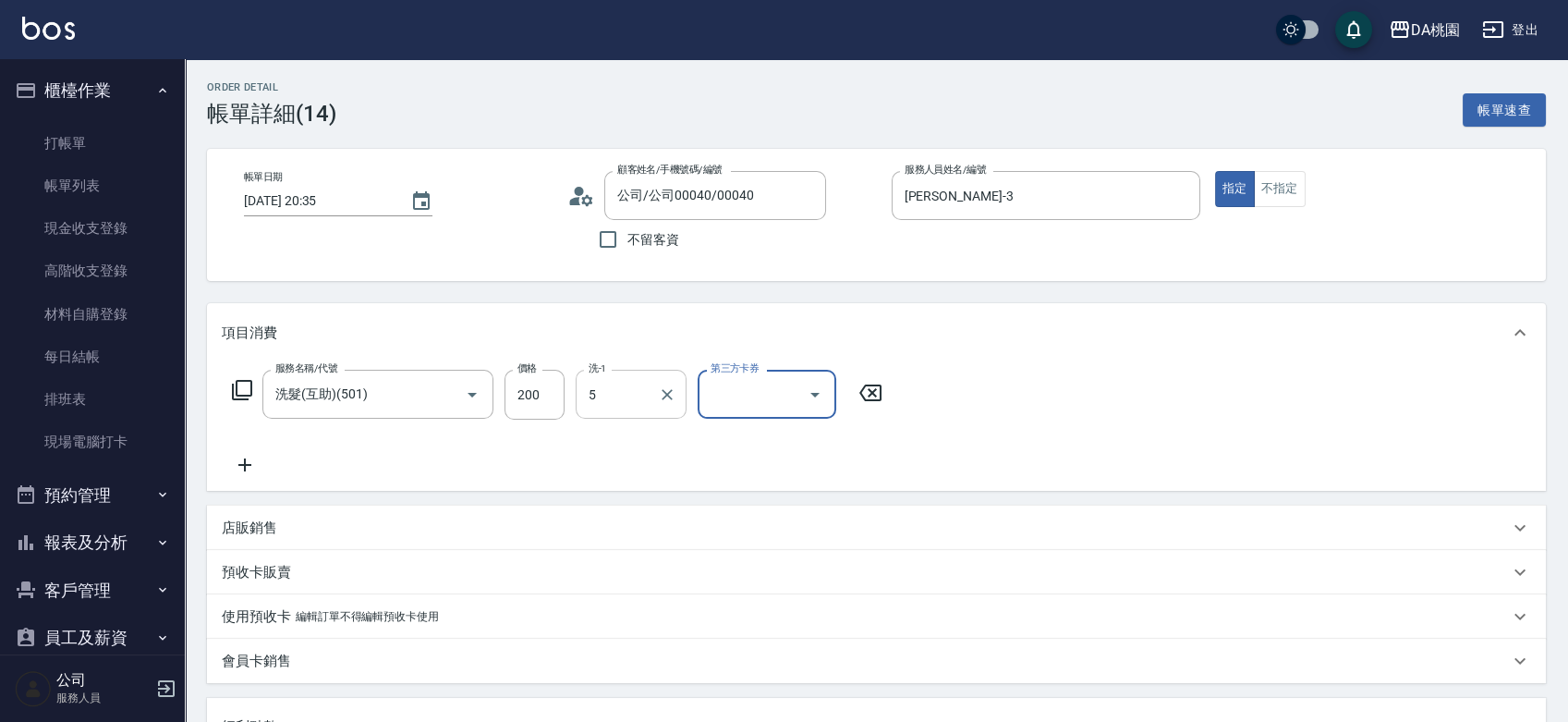
type input "琳達-5"
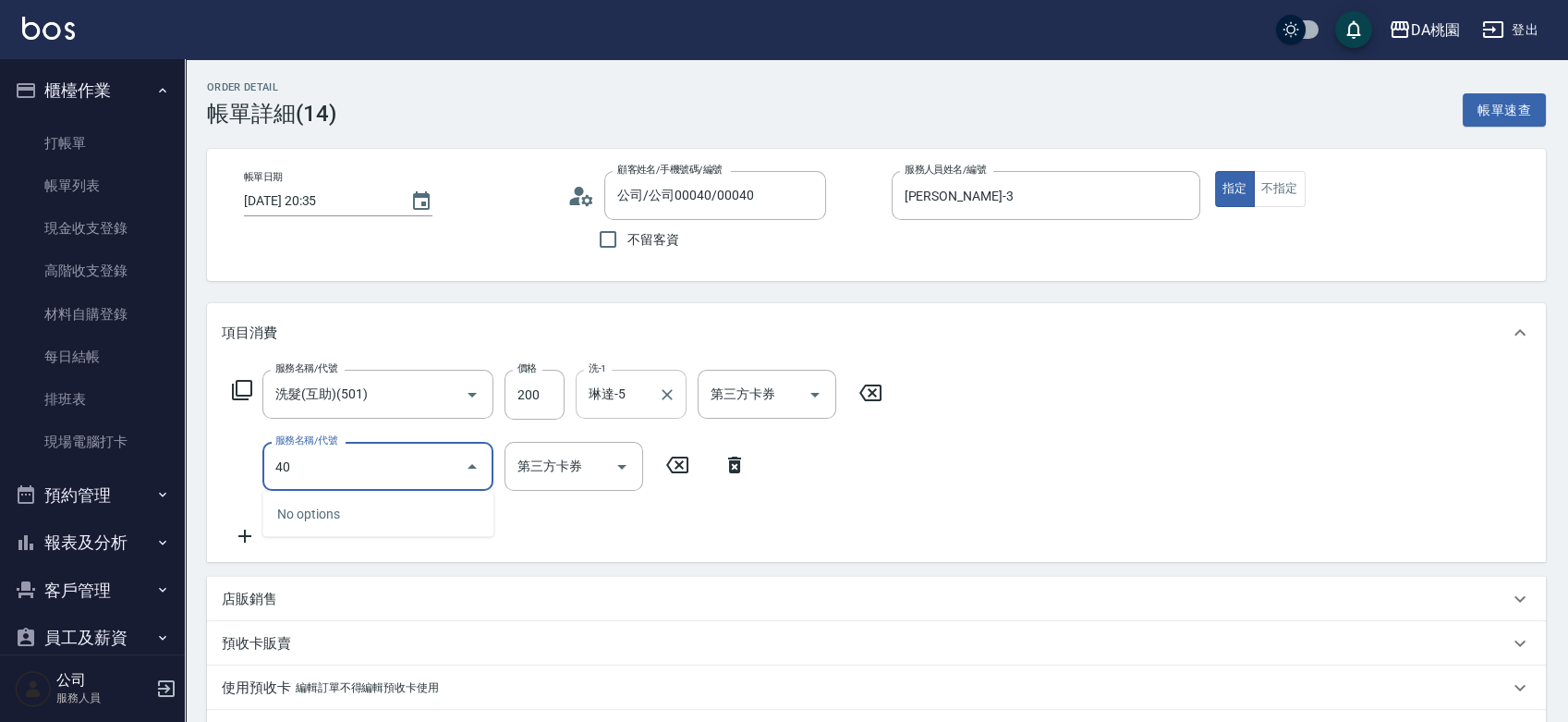
type input "400"
type input "170"
type input "染髮(400)"
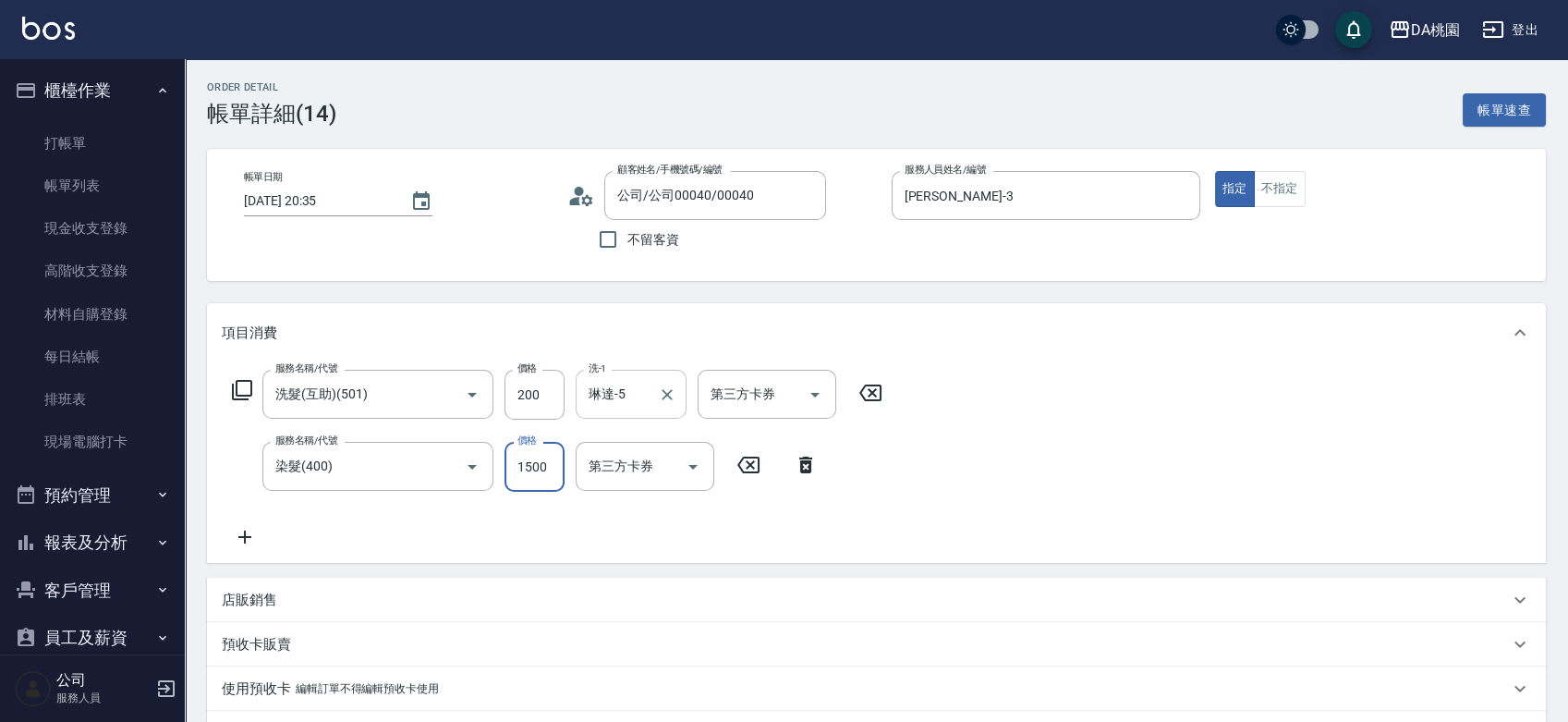
type input "20"
type input "240"
type input "260"
type input "2400"
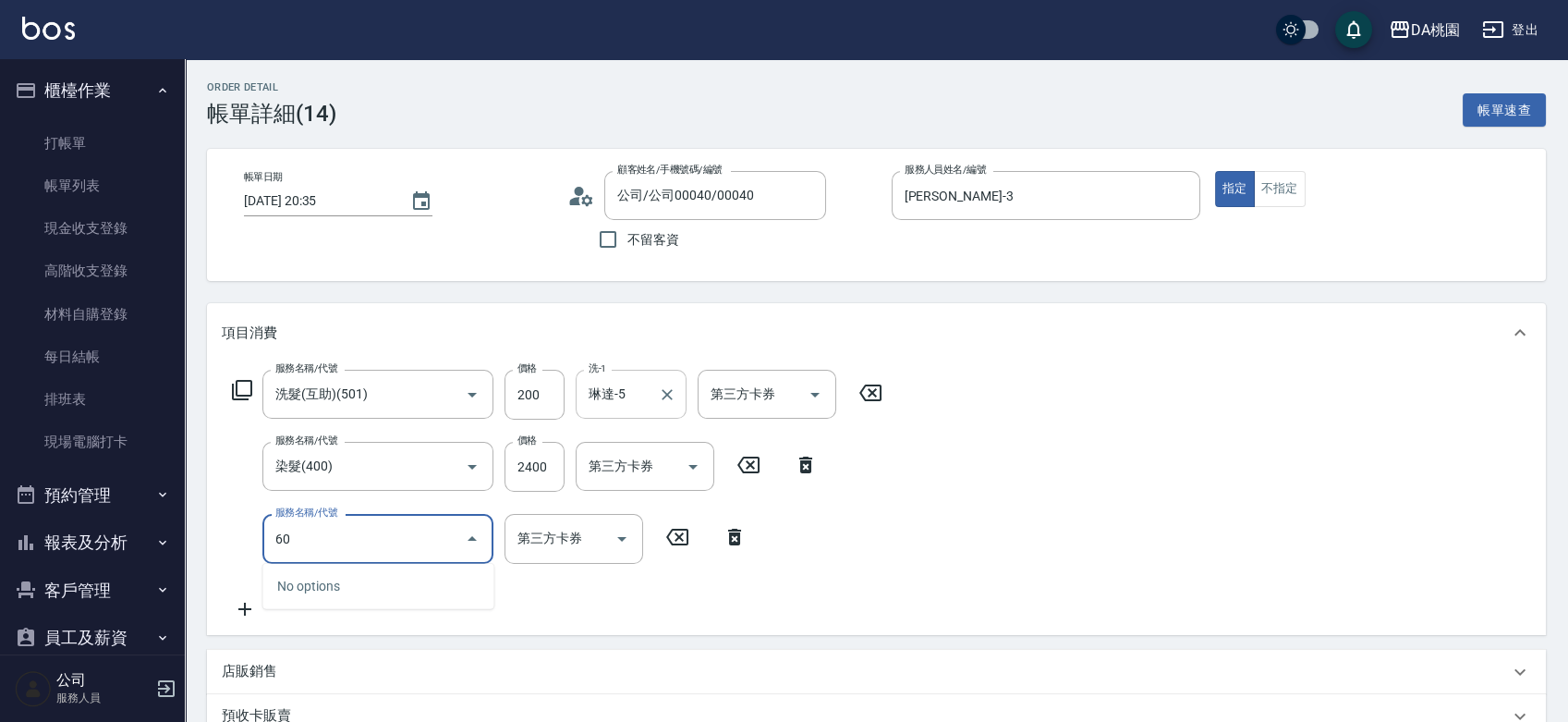
type input "608"
type input "380"
type input "鱗脂質護髮(608)"
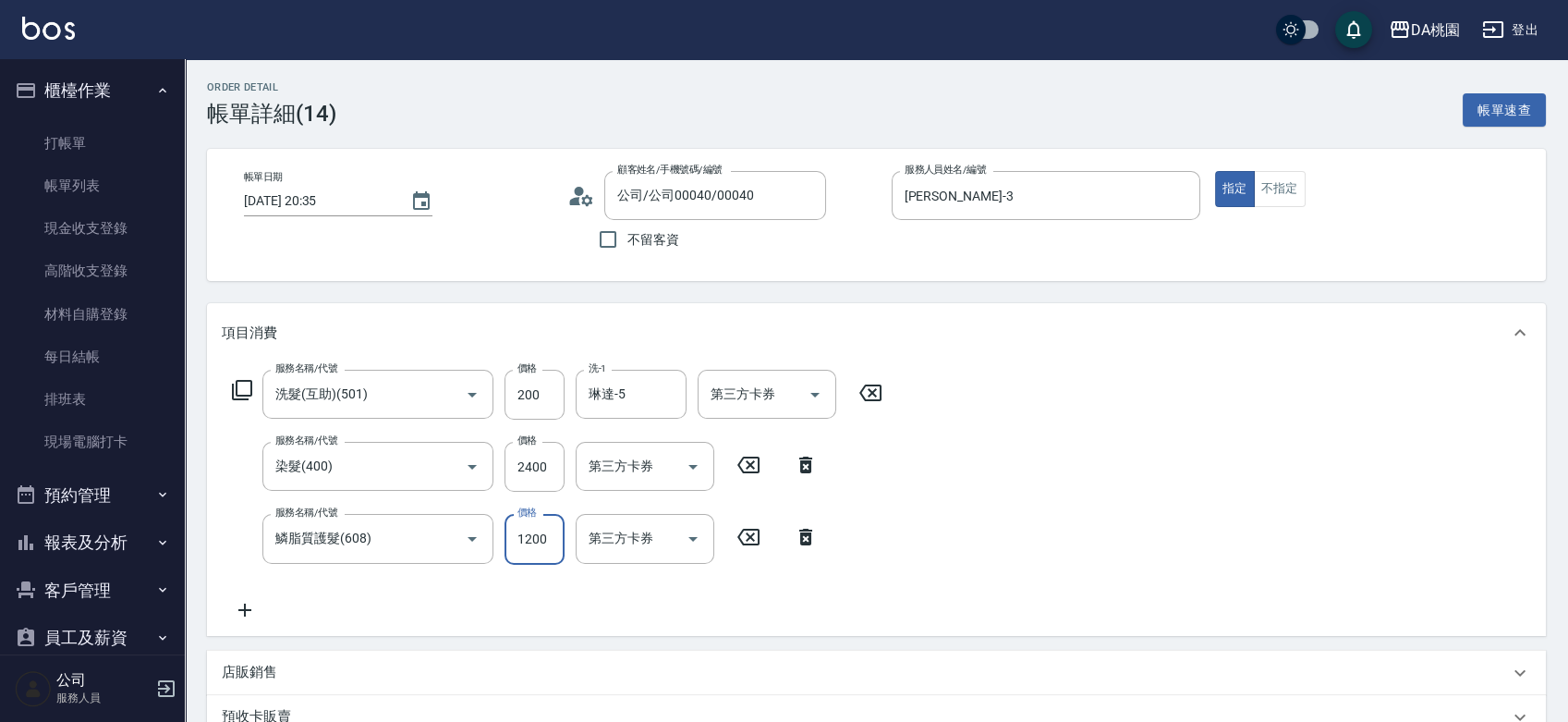
type input "260"
type input "150"
type input "270"
type input "1500"
type input "410"
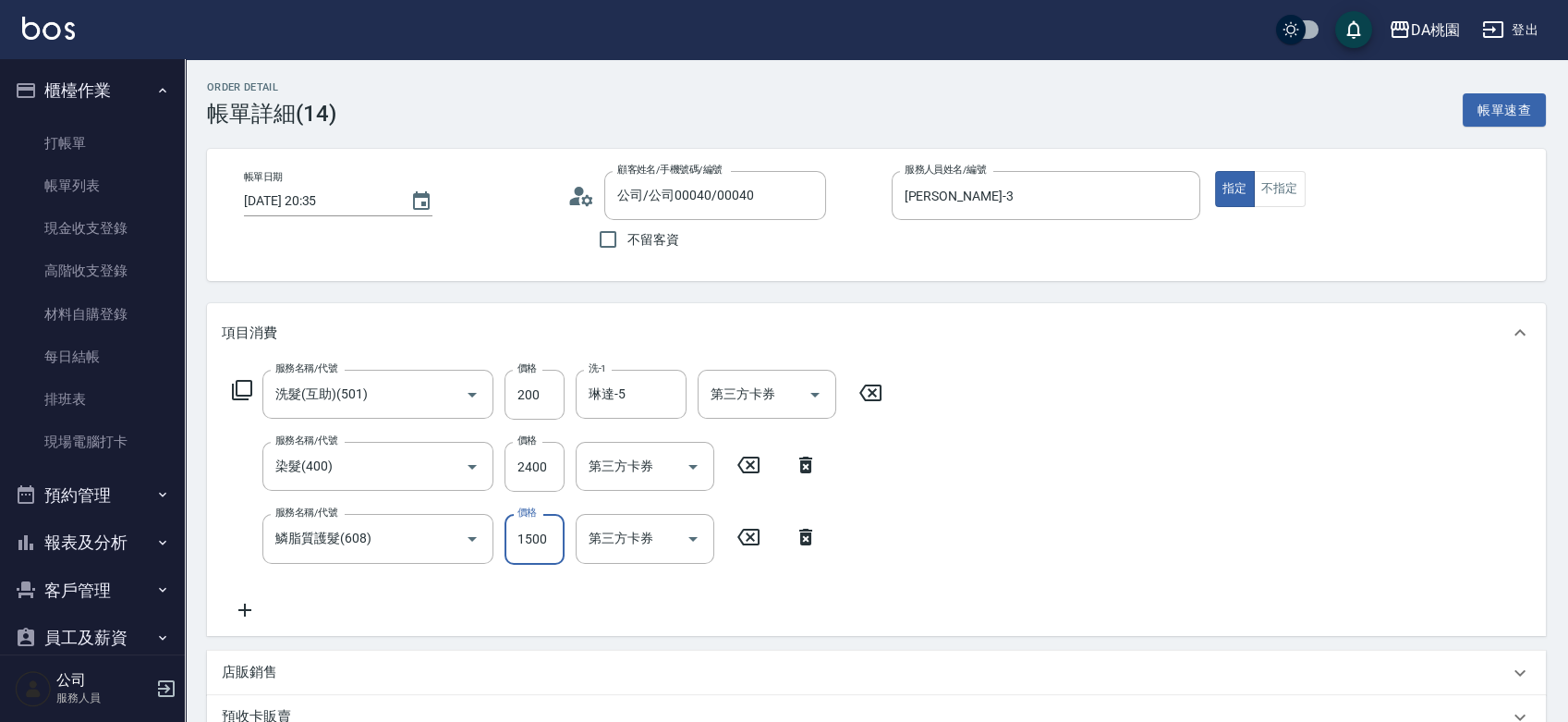
type input "1500"
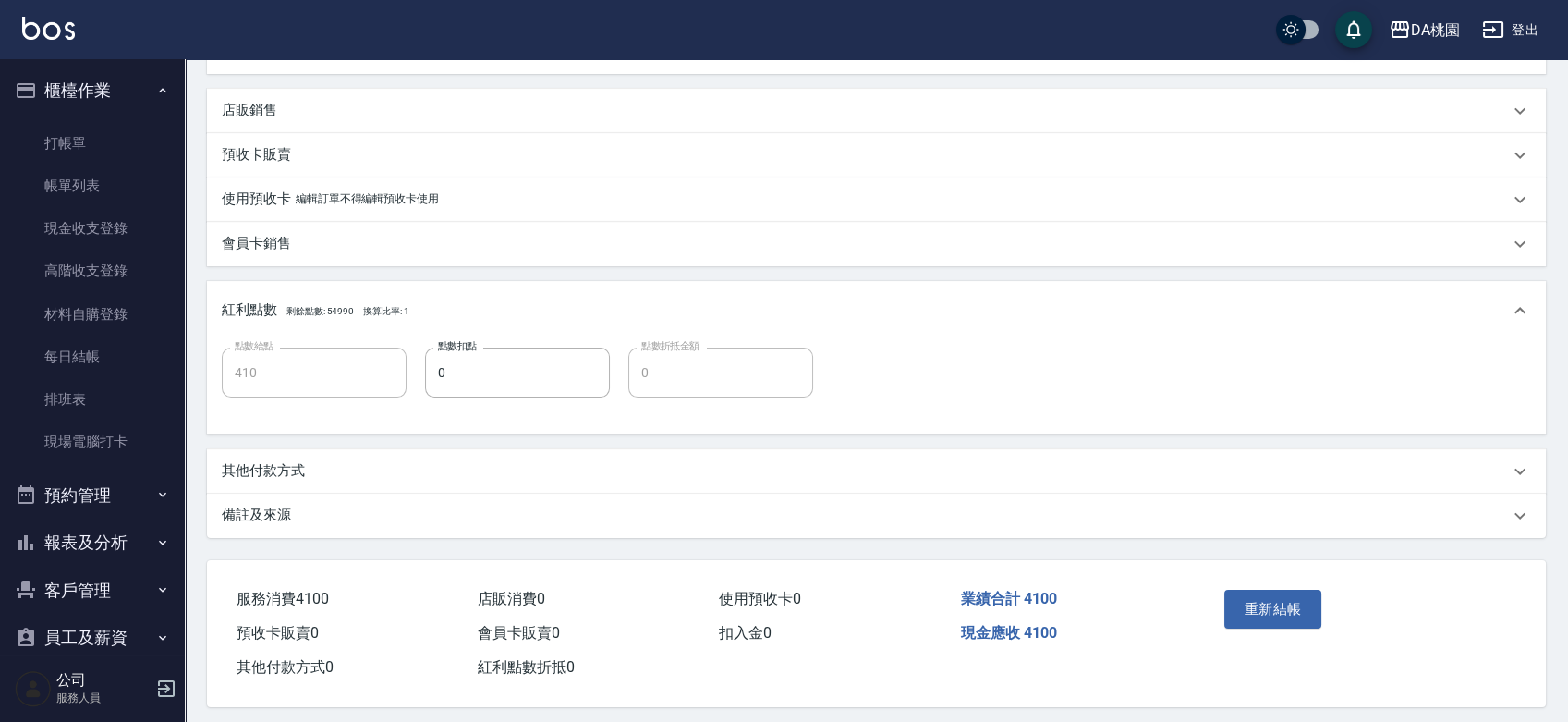
scroll to position [573, 0]
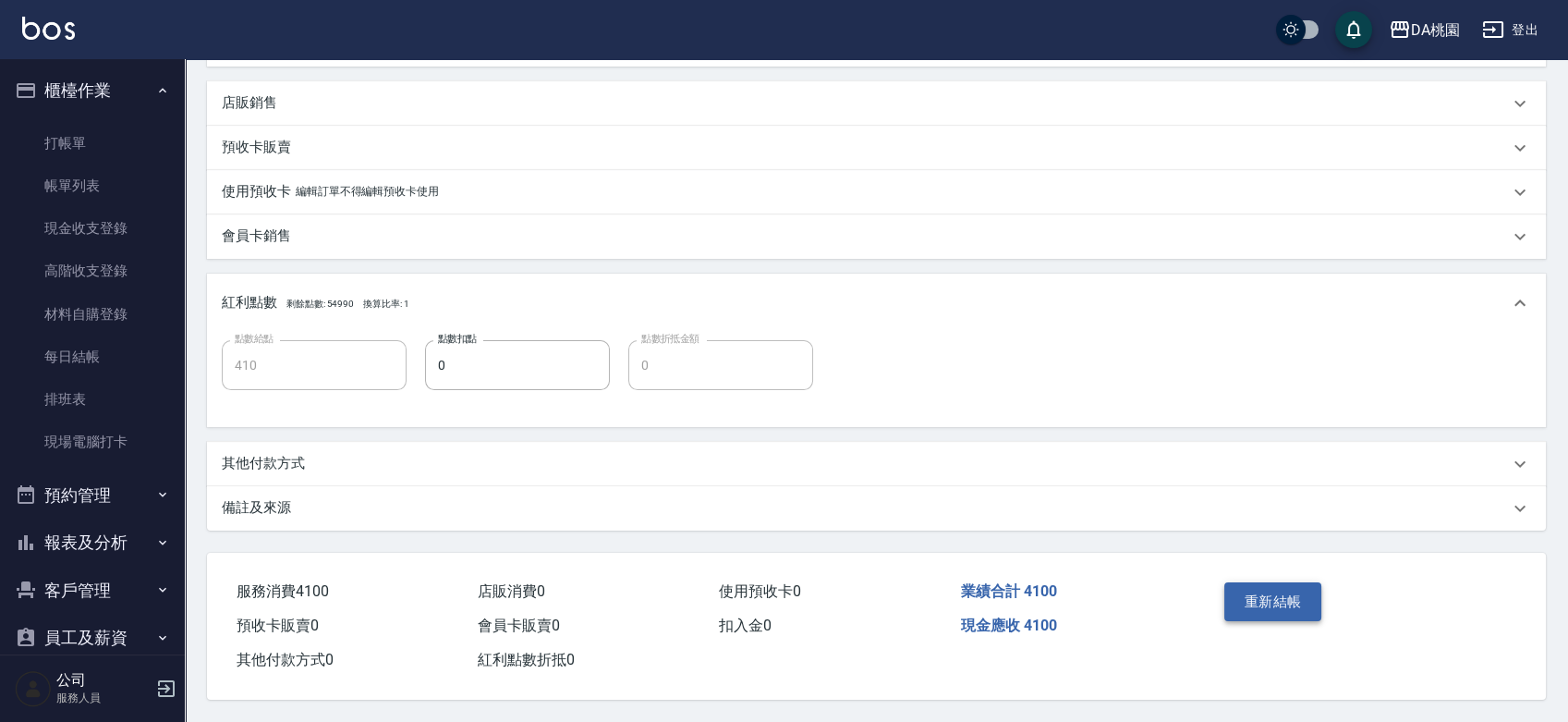
click at [1243, 599] on button "重新結帳" at bounding box center [1273, 601] width 98 height 39
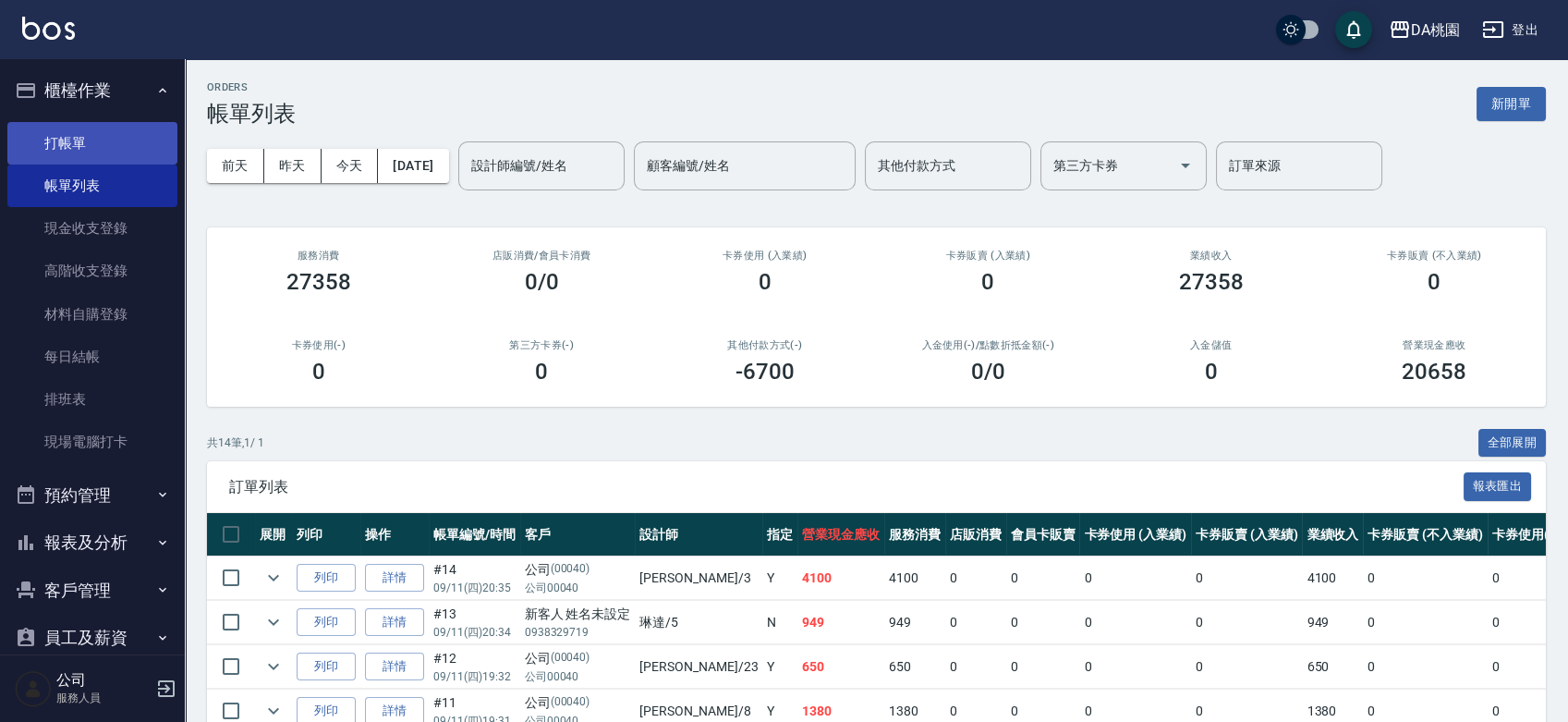
click at [65, 131] on link "打帳單" at bounding box center [93, 143] width 170 height 42
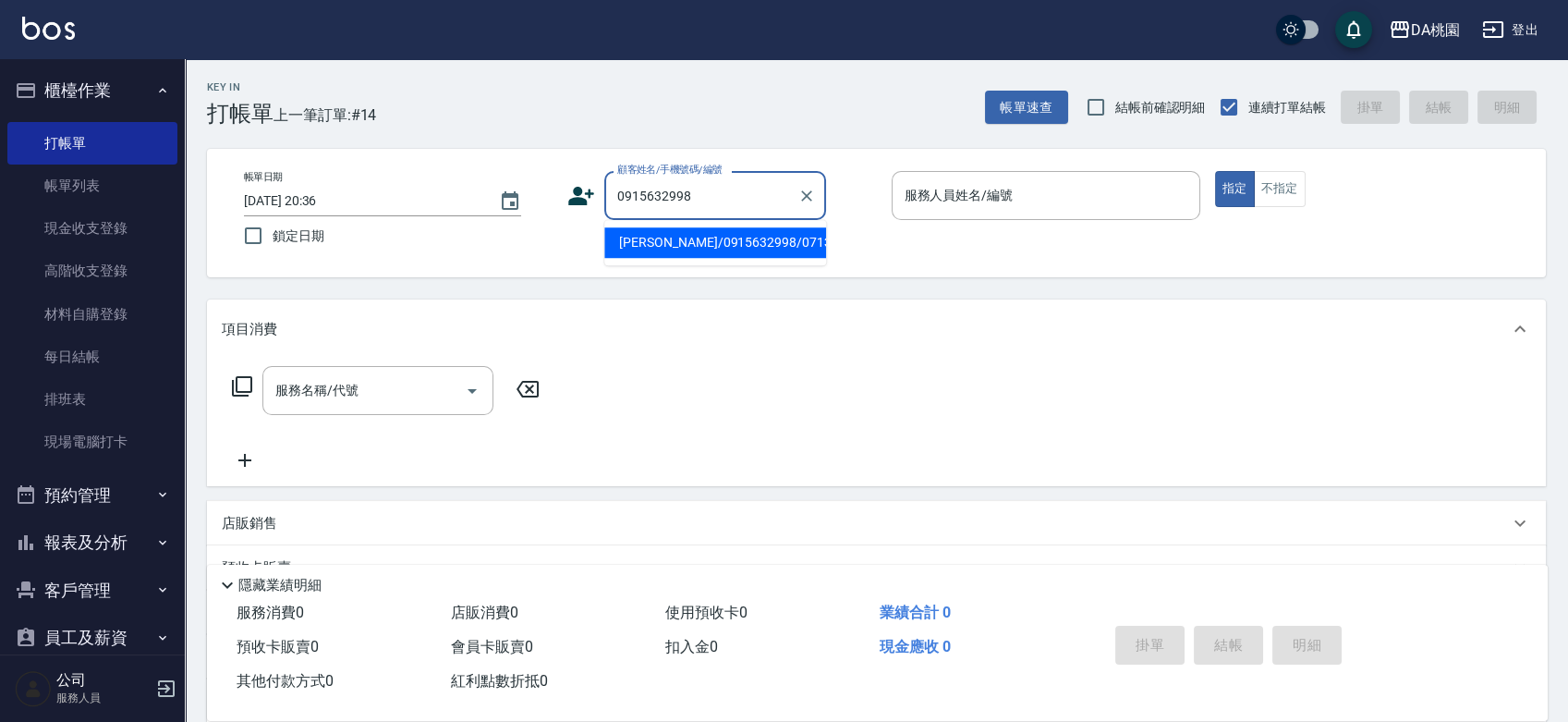
type input "鄒岱樺/0915632998/07137"
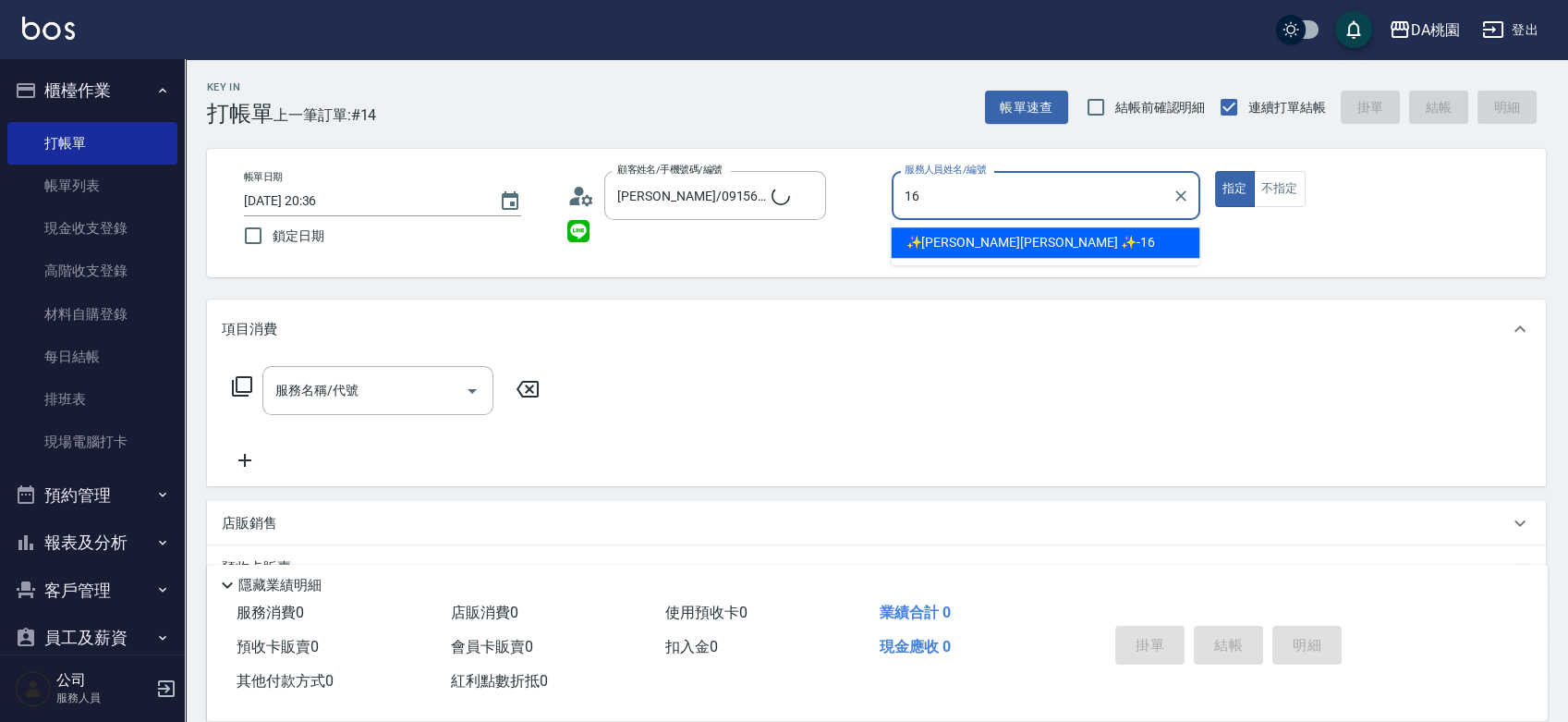
type input "✨GARY蓋瑞 ✨-16"
type button "true"
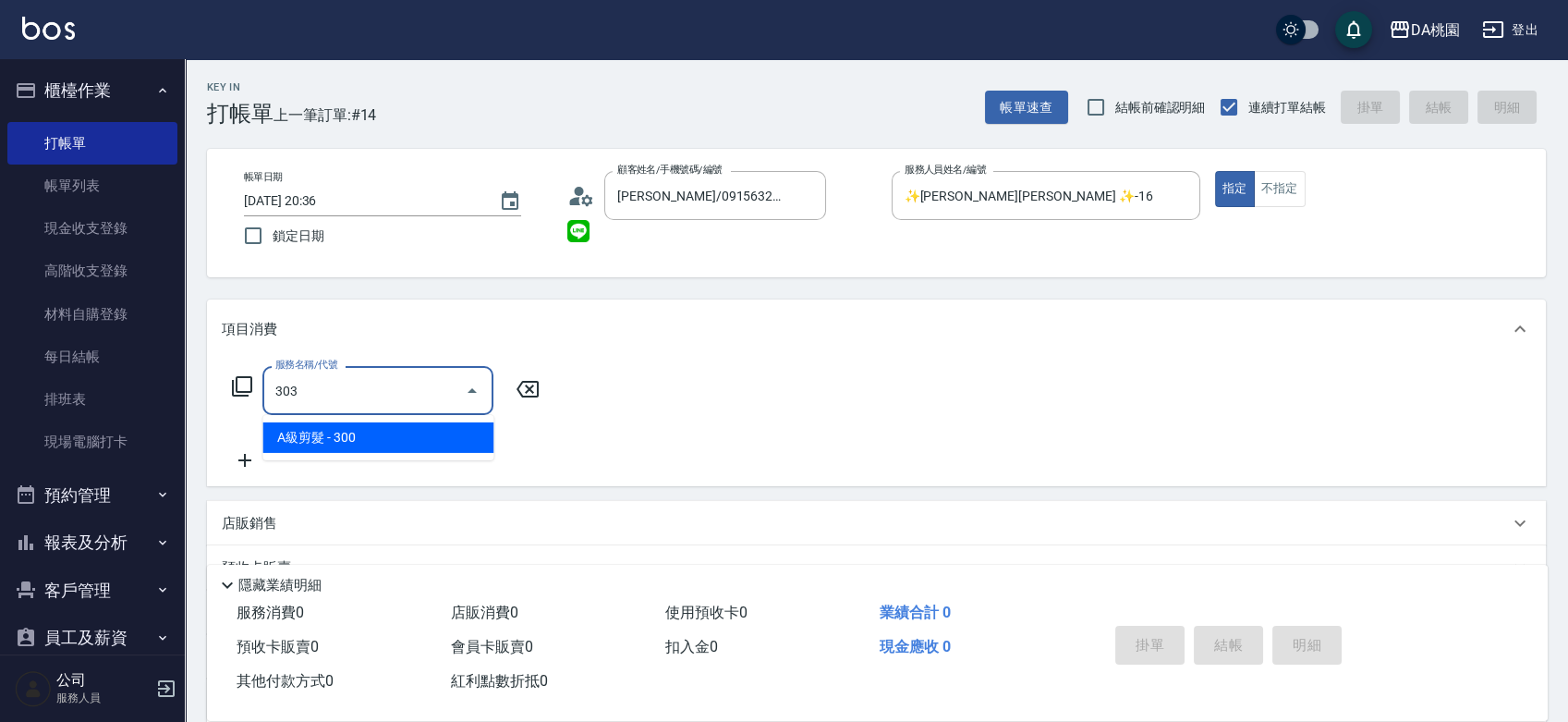
click at [417, 382] on input "303" at bounding box center [363, 391] width 186 height 33
click at [416, 382] on input "303" at bounding box center [363, 391] width 186 height 33
click at [416, 382] on input "4" at bounding box center [363, 391] width 186 height 33
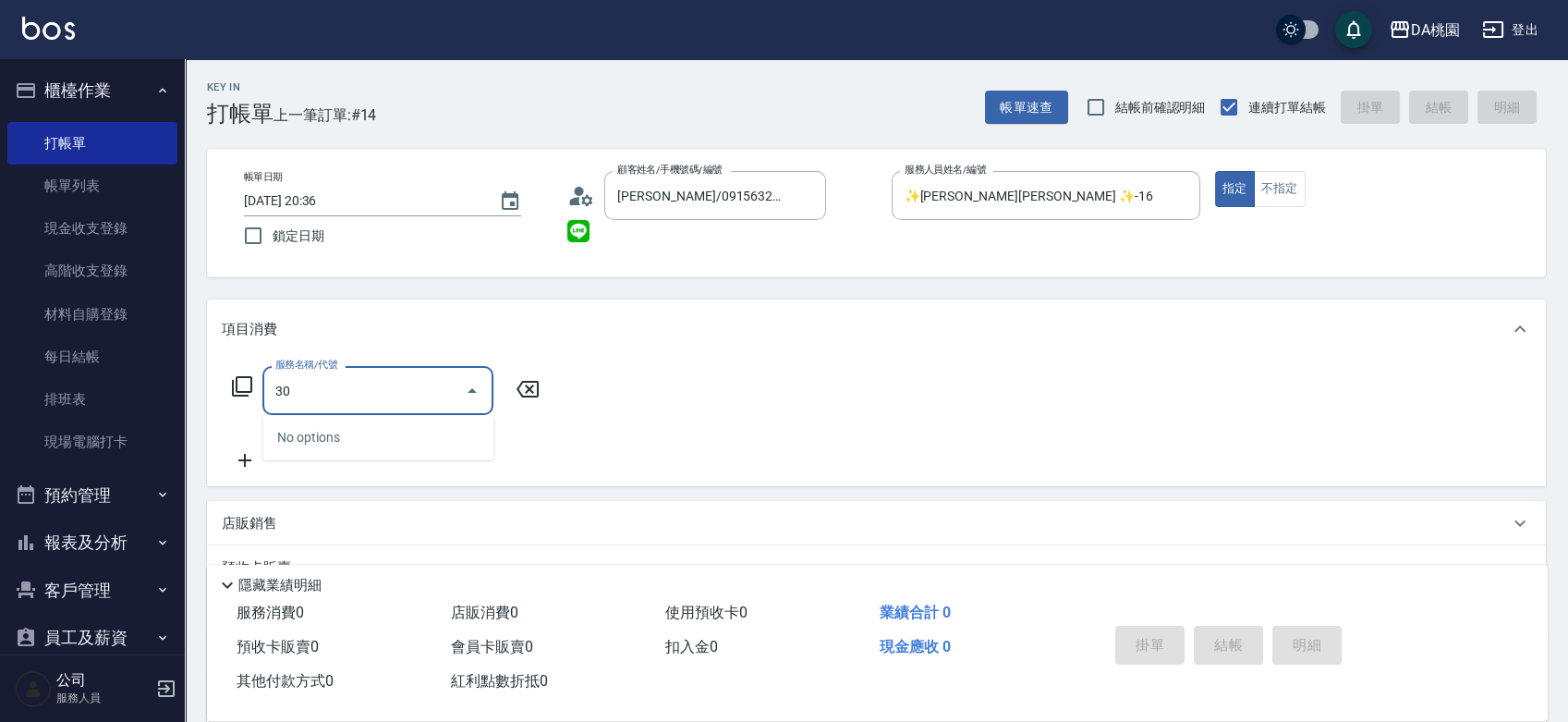
type input "3"
type input "400"
type input "150"
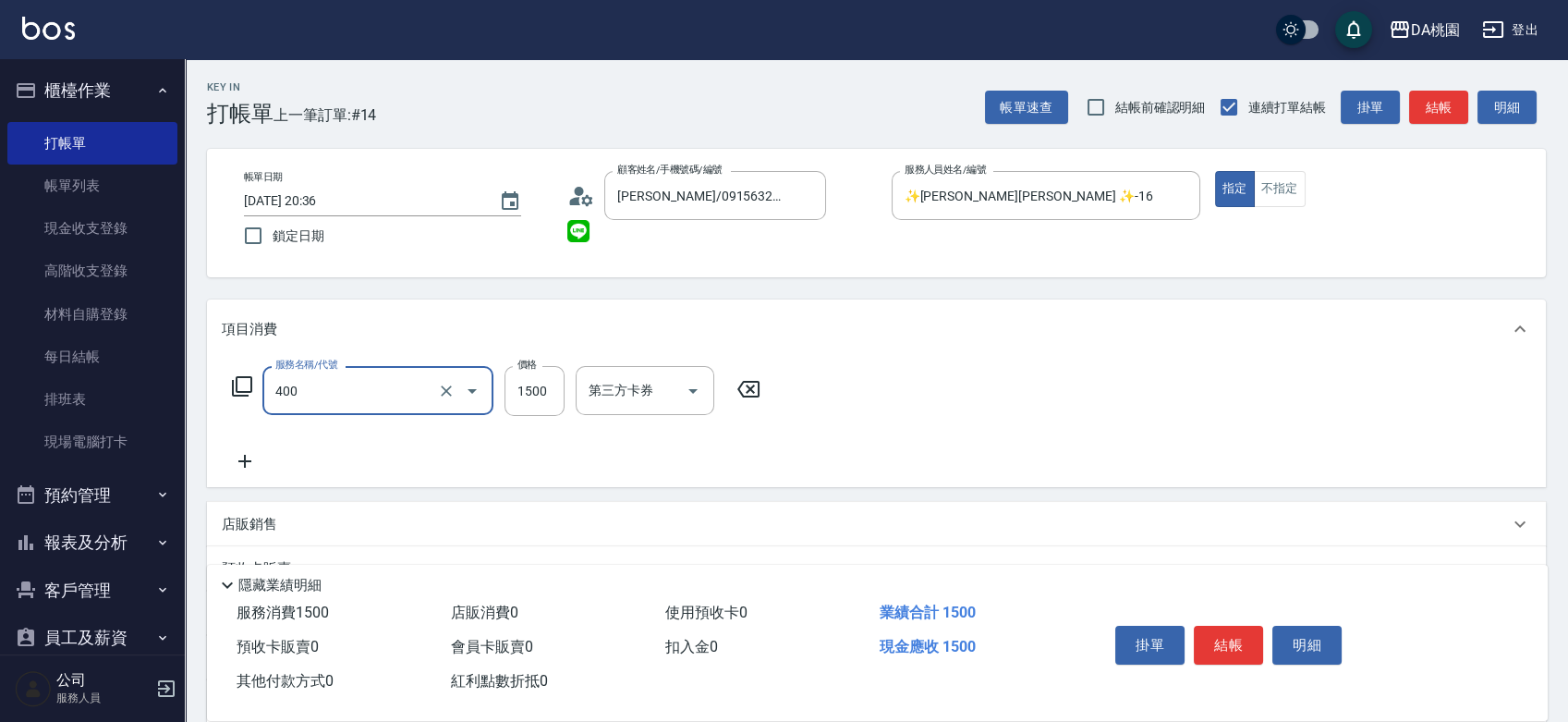
type input "染髮(400)"
type input "0"
type input "300"
type input "3000"
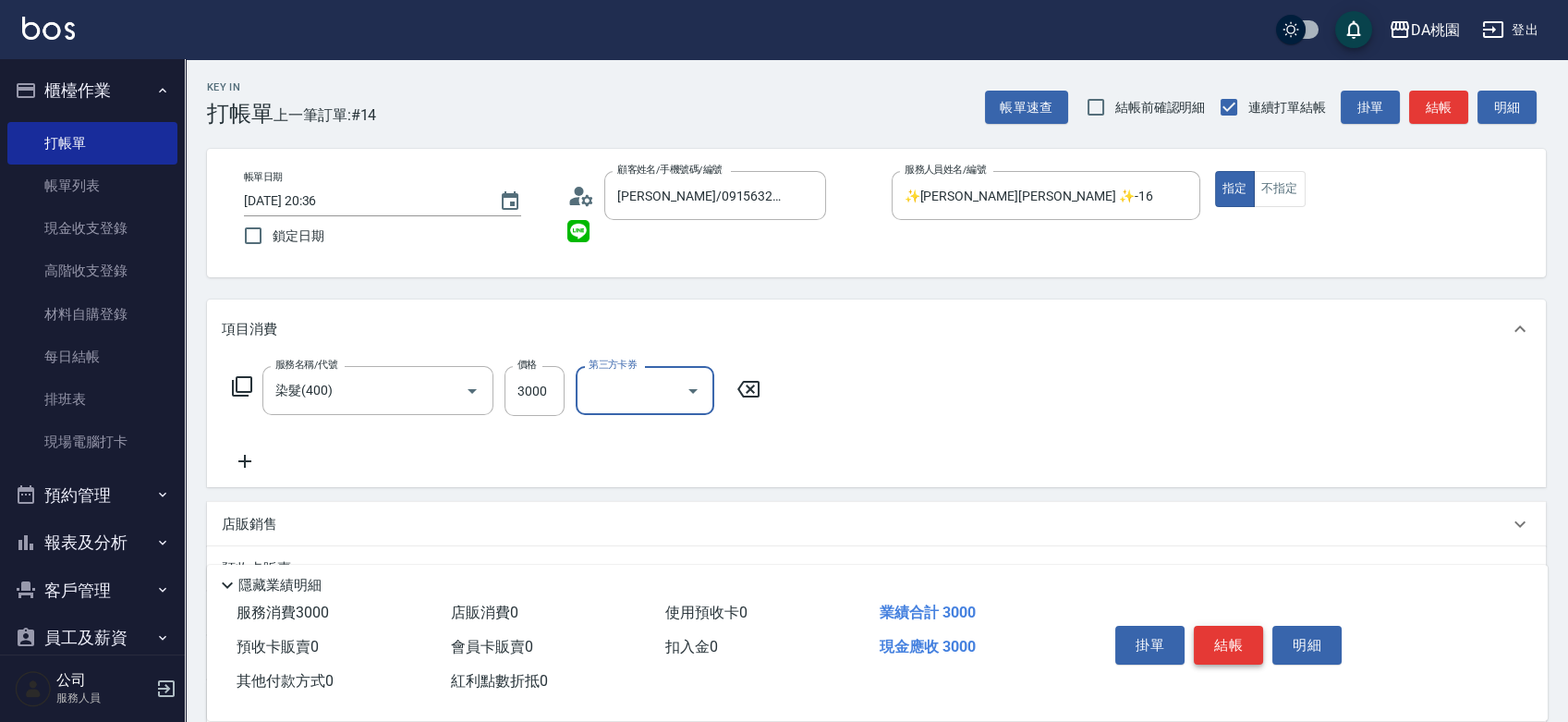
click at [1224, 625] on button "結帳" at bounding box center [1229, 645] width 70 height 39
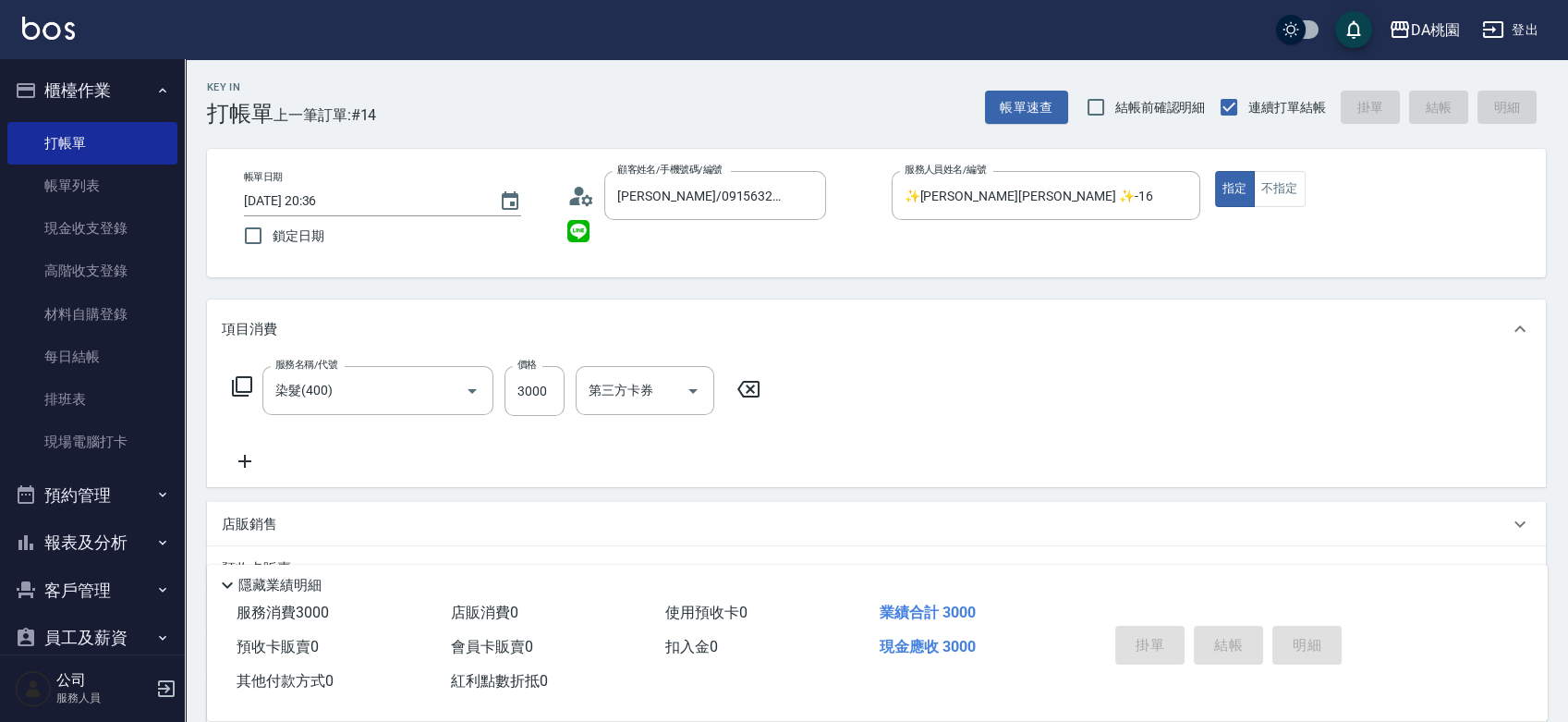
type input "0"
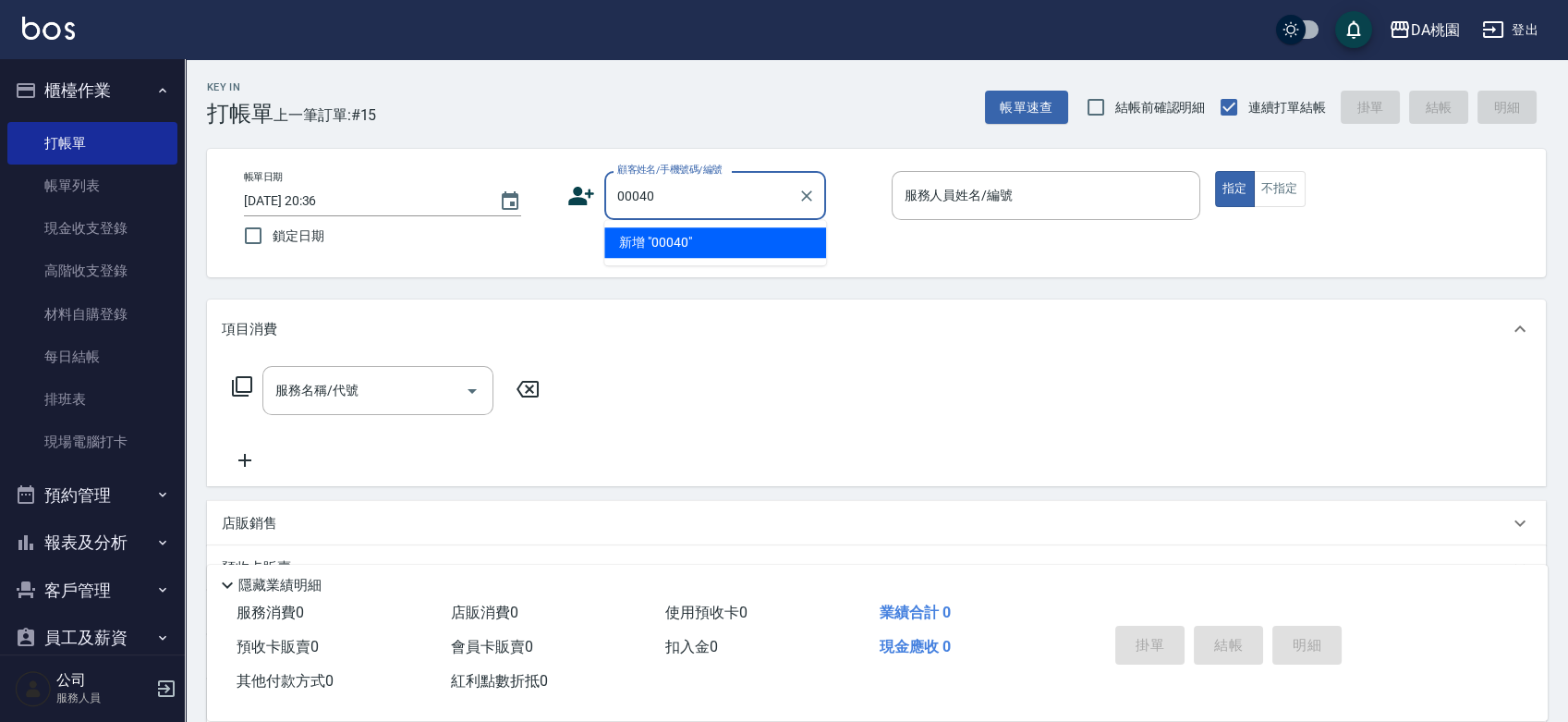
type input "00040"
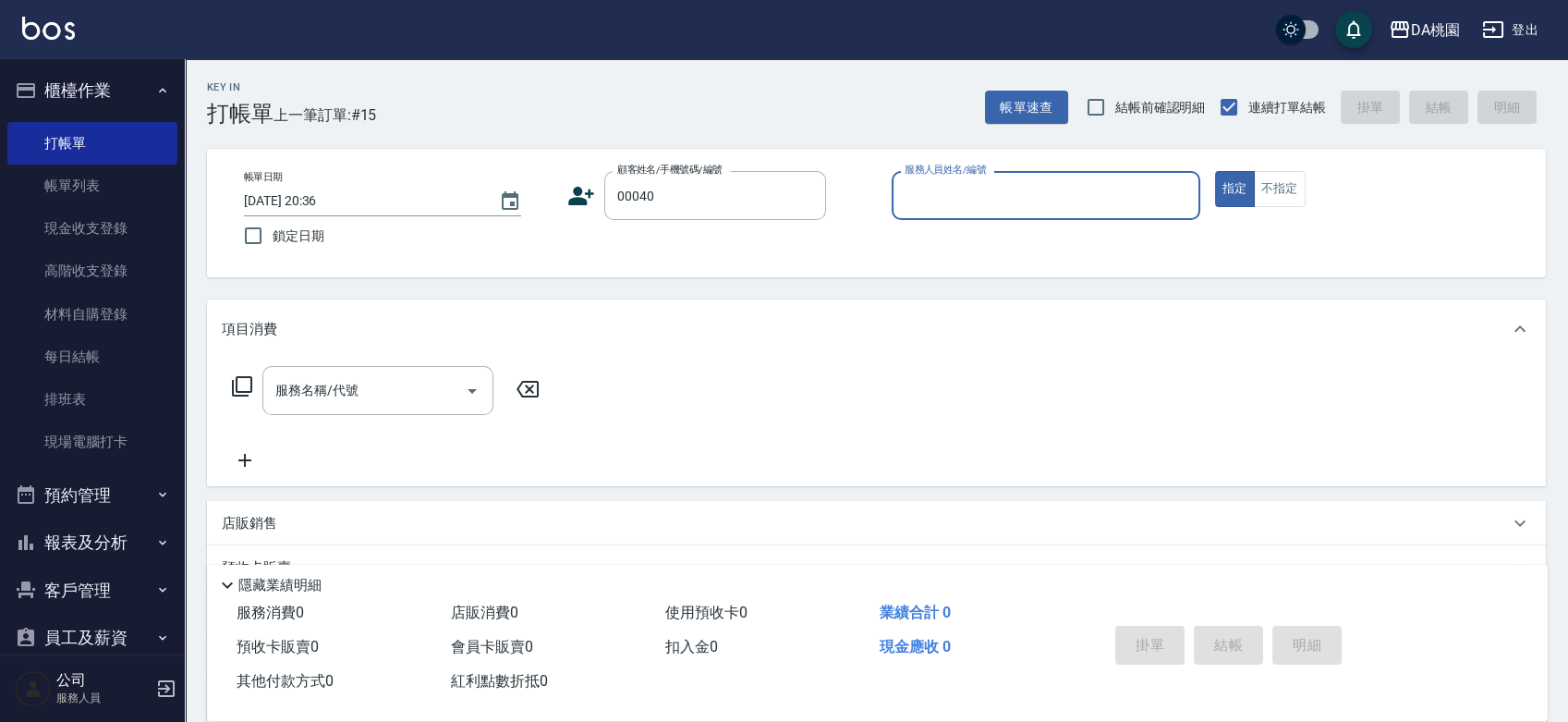
type input "3"
type input "公司/公司00040/00040"
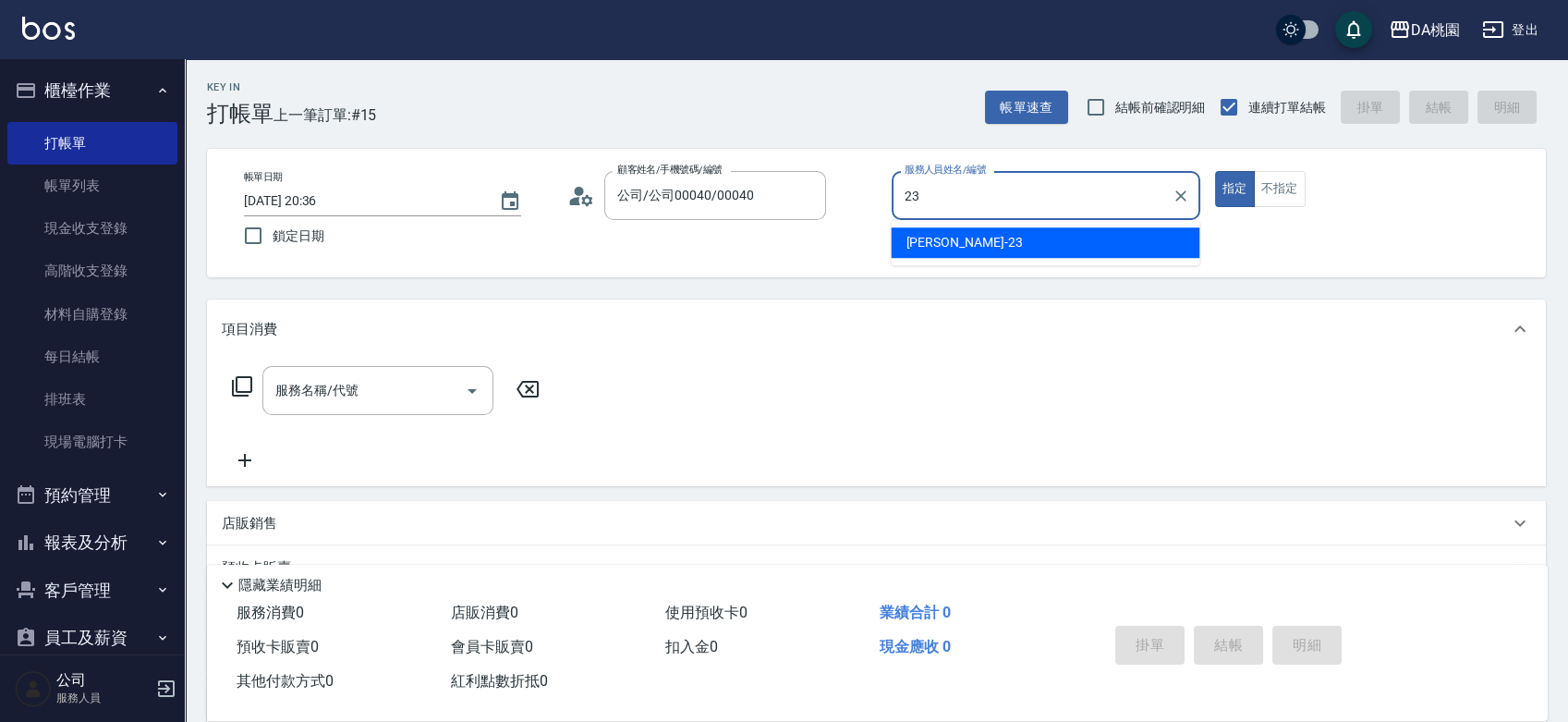
type input "亞瑟 -23"
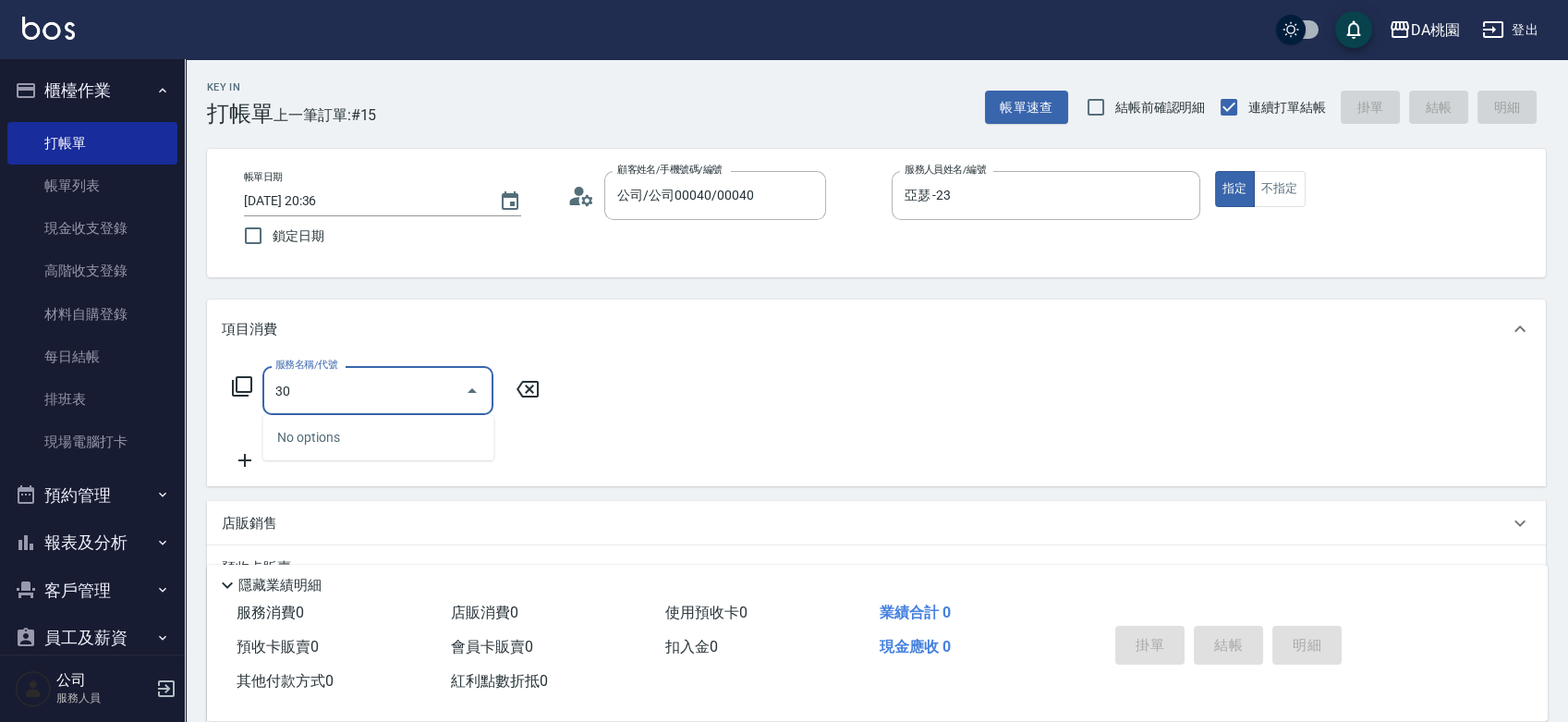
type input "303"
type input "30"
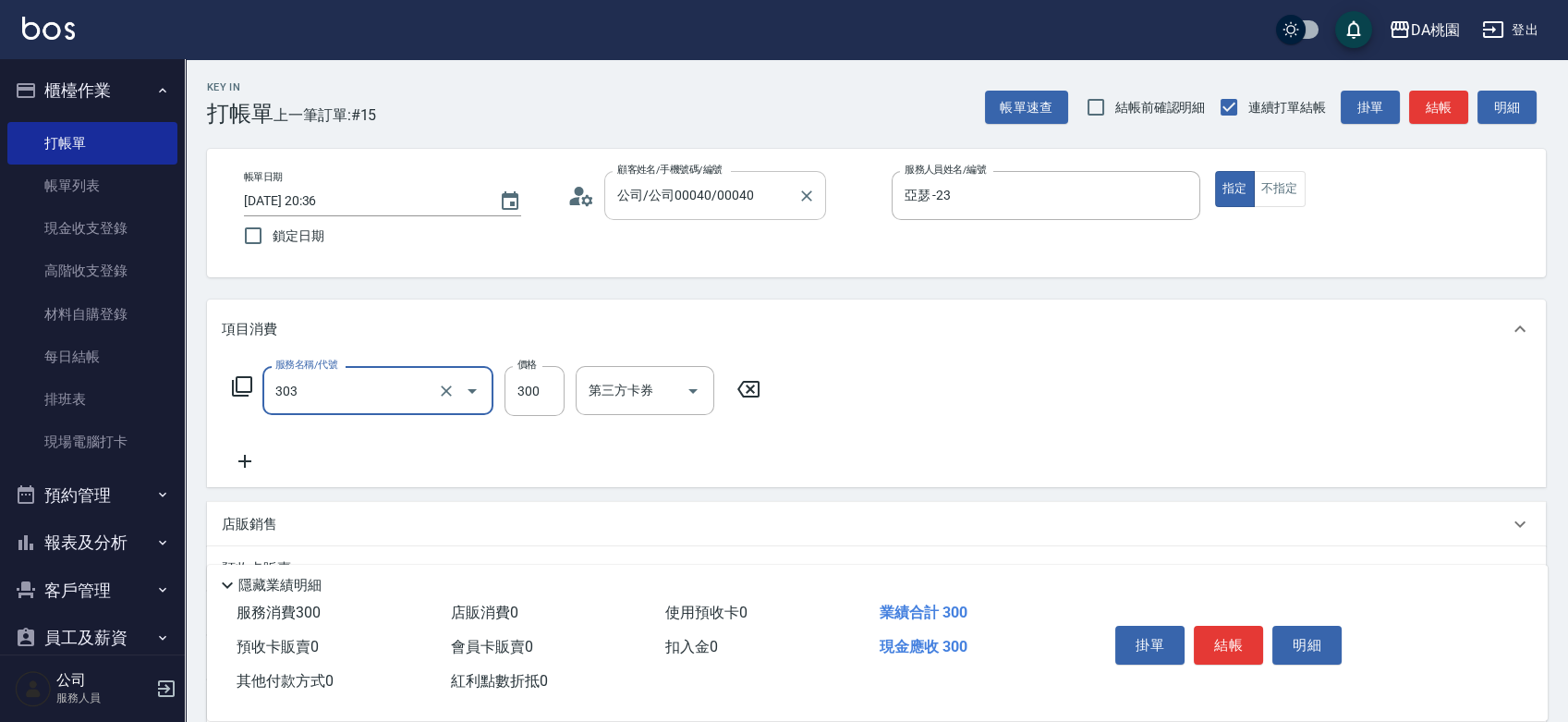
type input "A級剪髮(303)"
click at [1227, 632] on button "結帳" at bounding box center [1229, 645] width 70 height 39
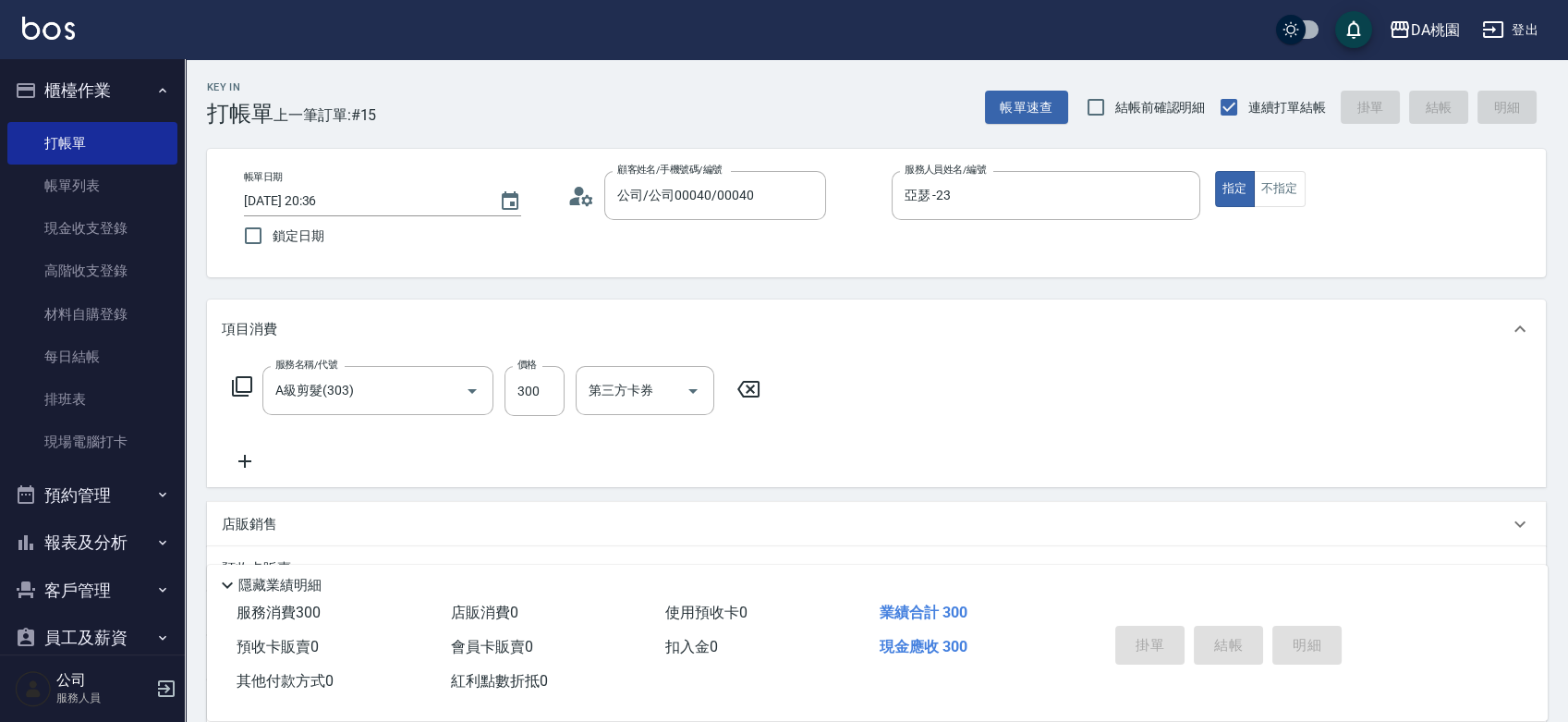
type input "0"
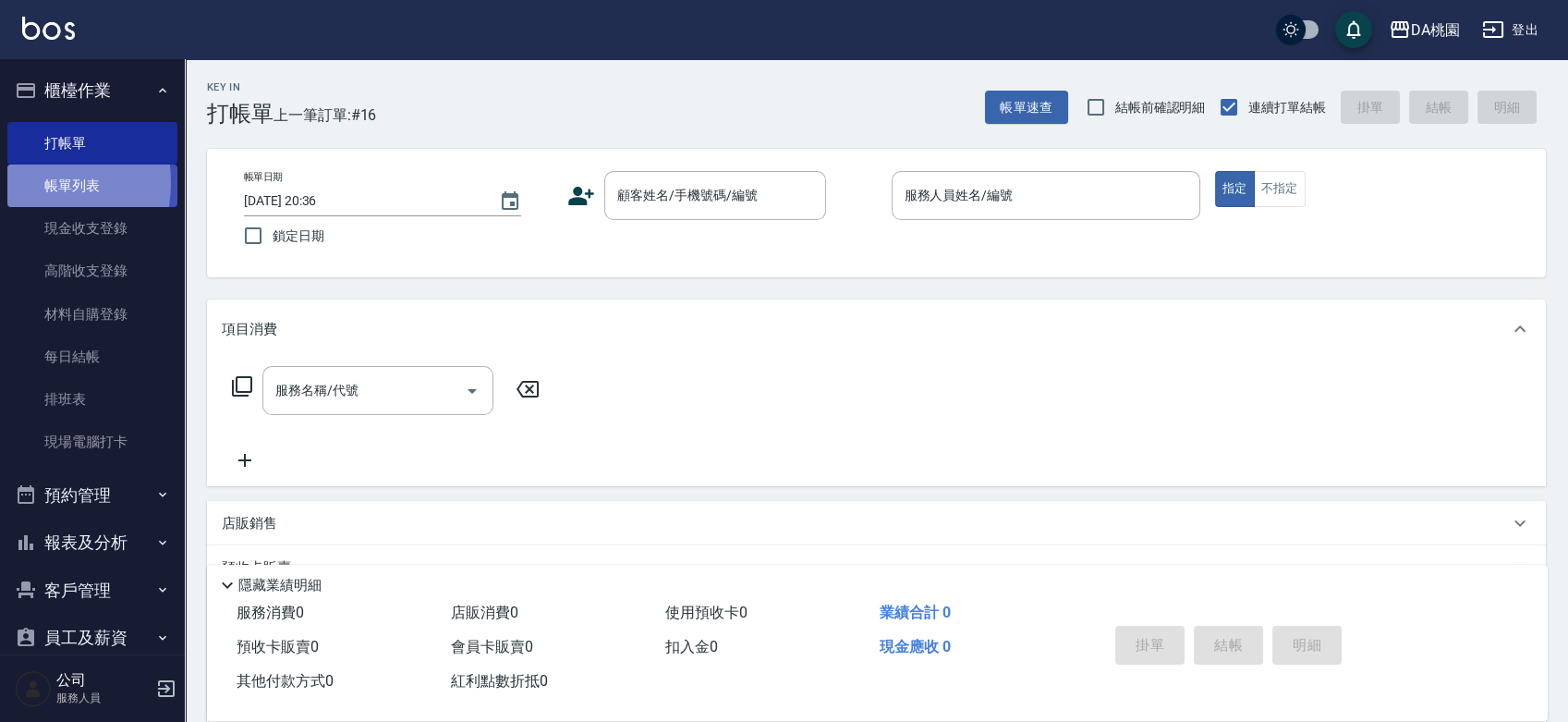
click at [29, 183] on link "帳單列表" at bounding box center [93, 185] width 170 height 42
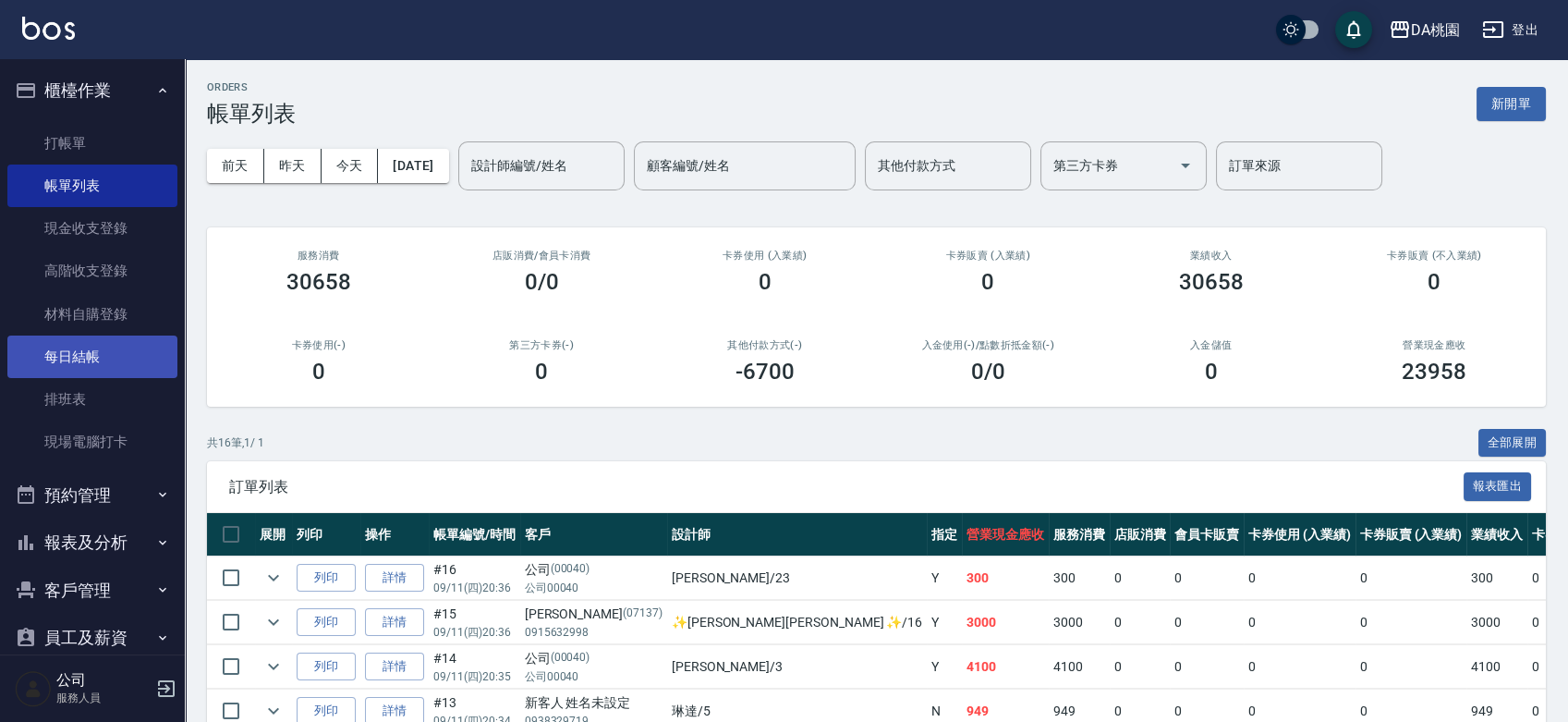
click at [72, 347] on link "每日結帳" at bounding box center [93, 356] width 170 height 42
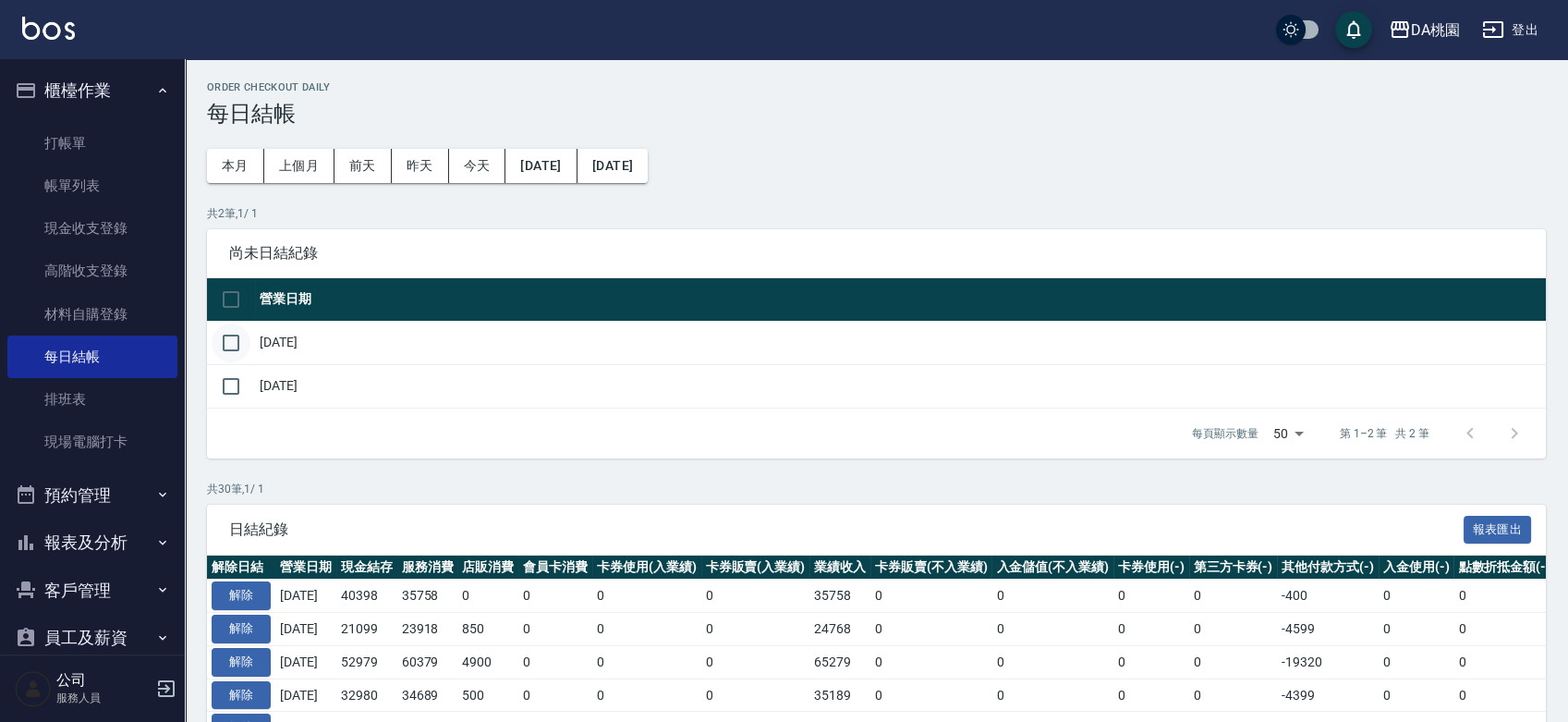
click at [234, 352] on input "checkbox" at bounding box center [231, 343] width 39 height 39
checkbox input "true"
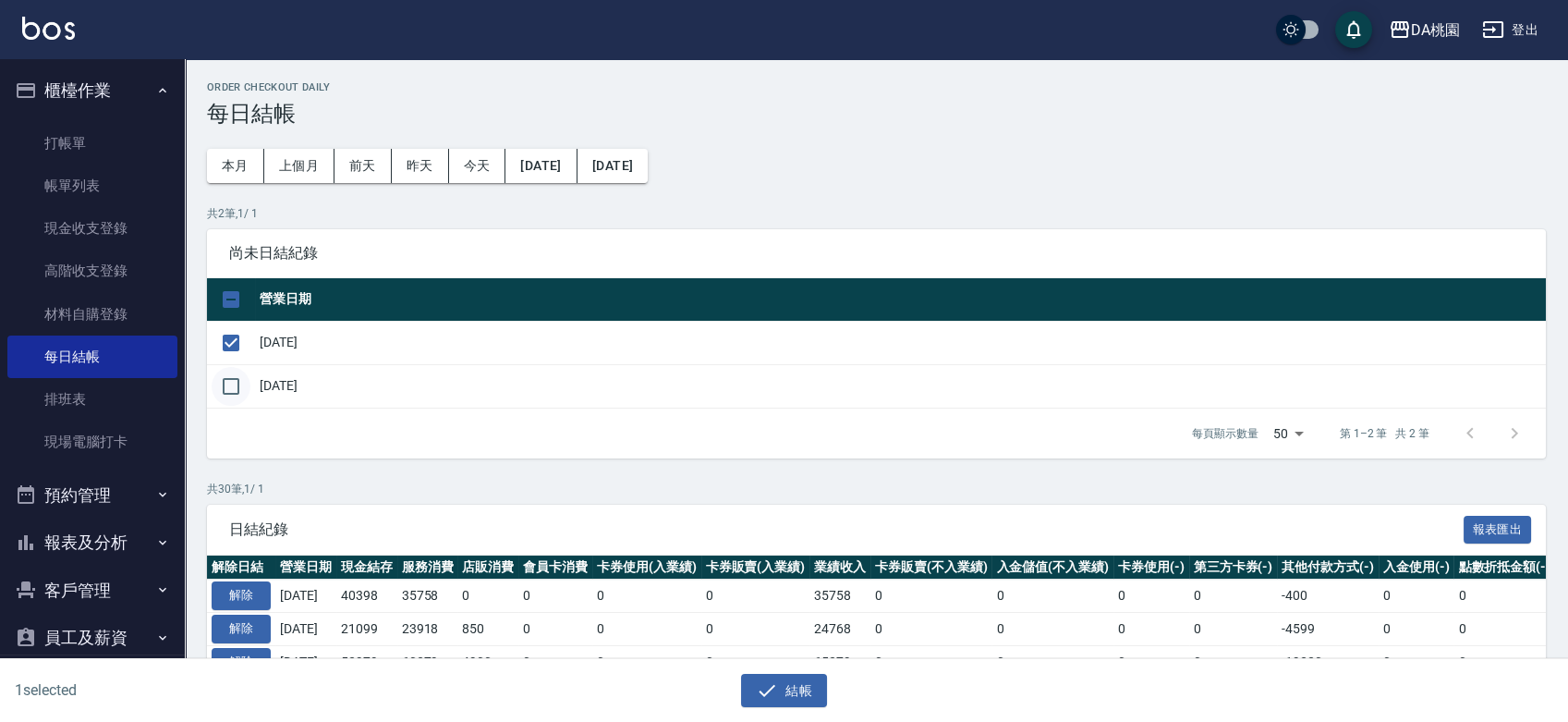
click at [227, 384] on input "checkbox" at bounding box center [231, 386] width 39 height 39
checkbox input "true"
click at [798, 687] on button "結帳" at bounding box center [784, 690] width 86 height 34
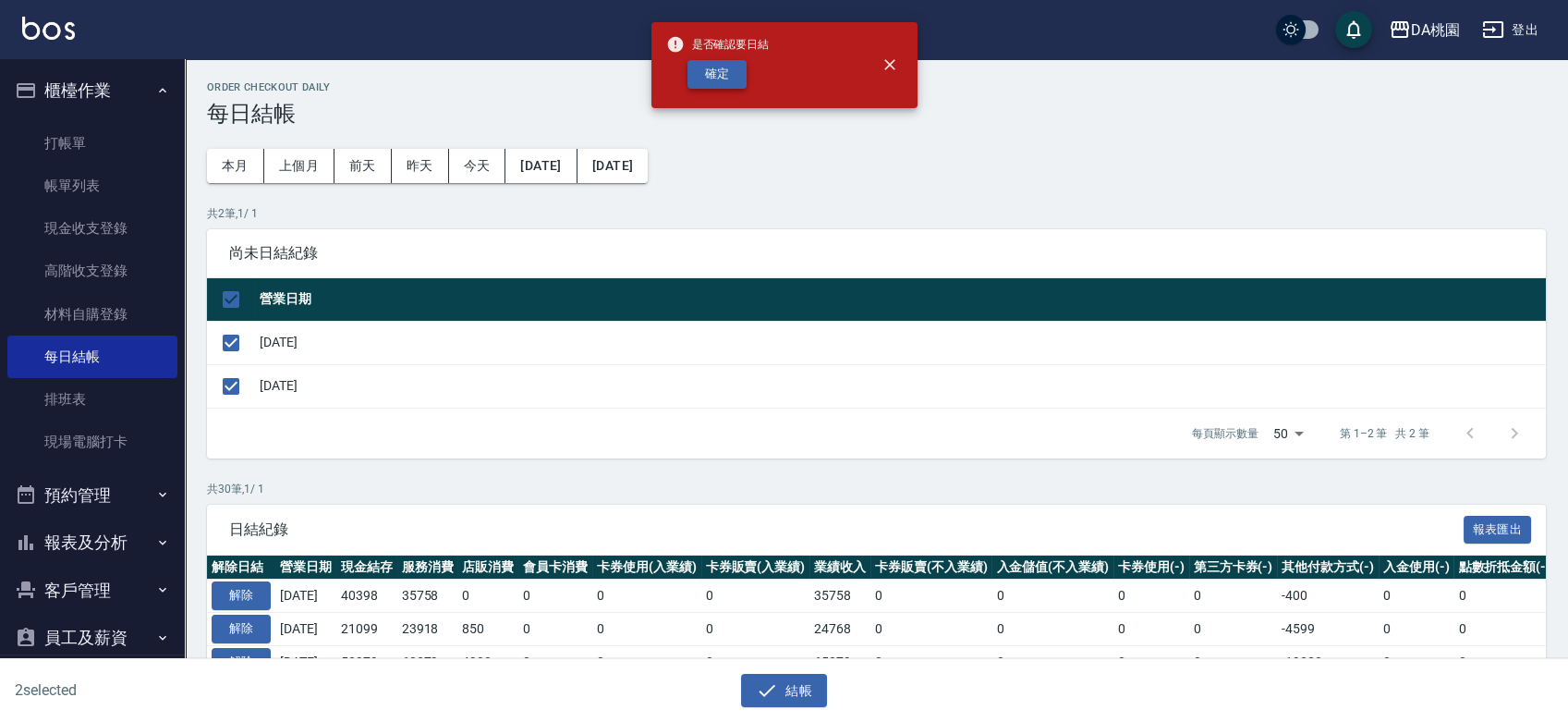
click at [732, 64] on button "確定" at bounding box center [716, 74] width 59 height 29
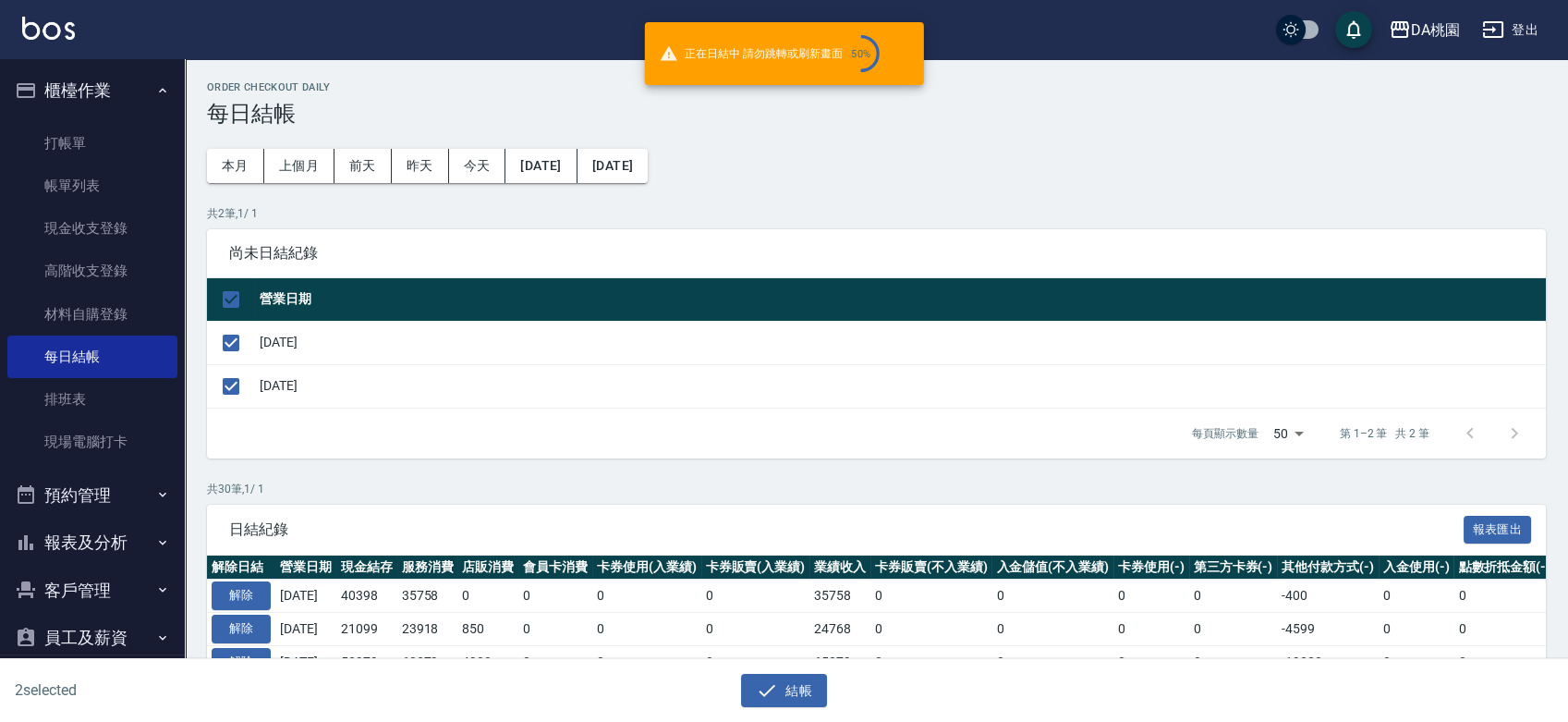
checkbox input "false"
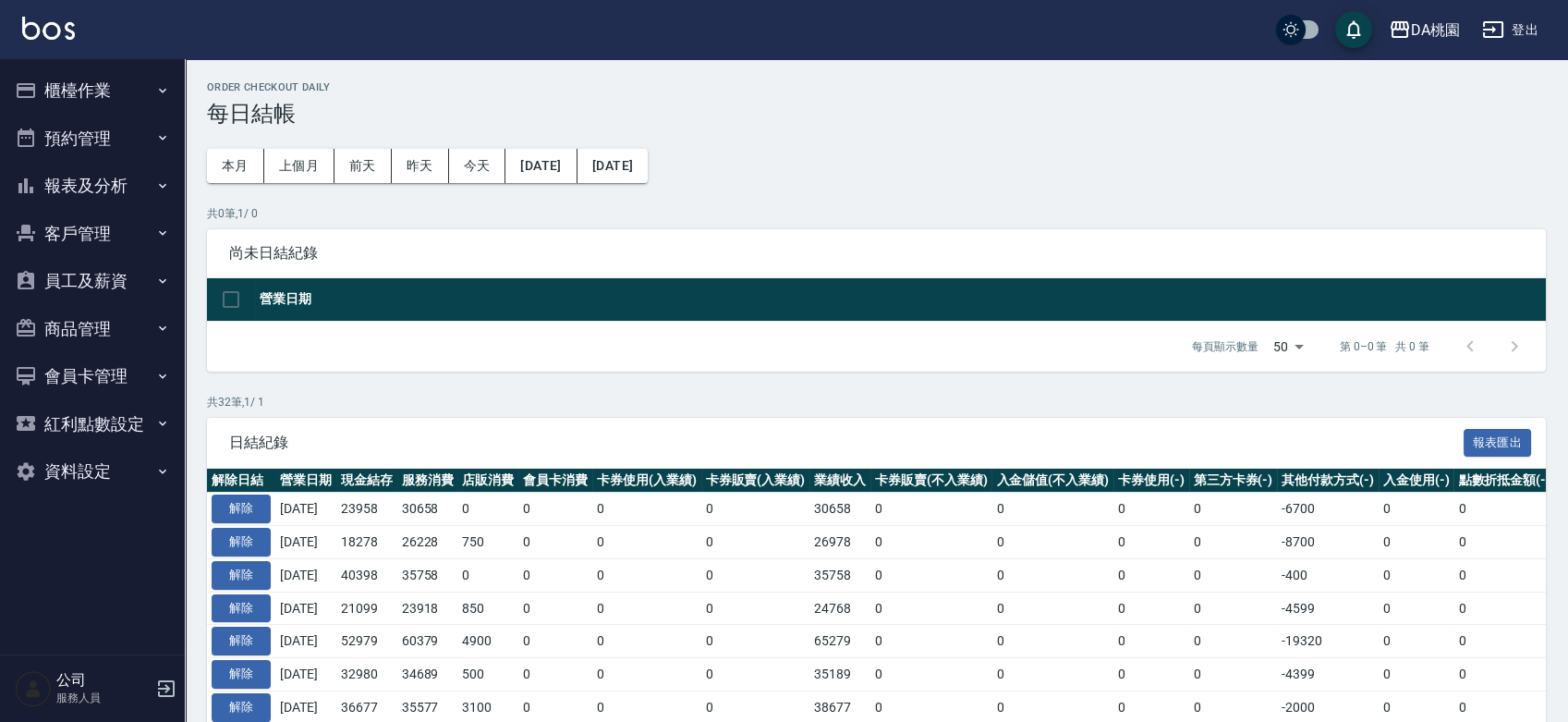
click at [49, 172] on button "報表及分析" at bounding box center [93, 186] width 170 height 48
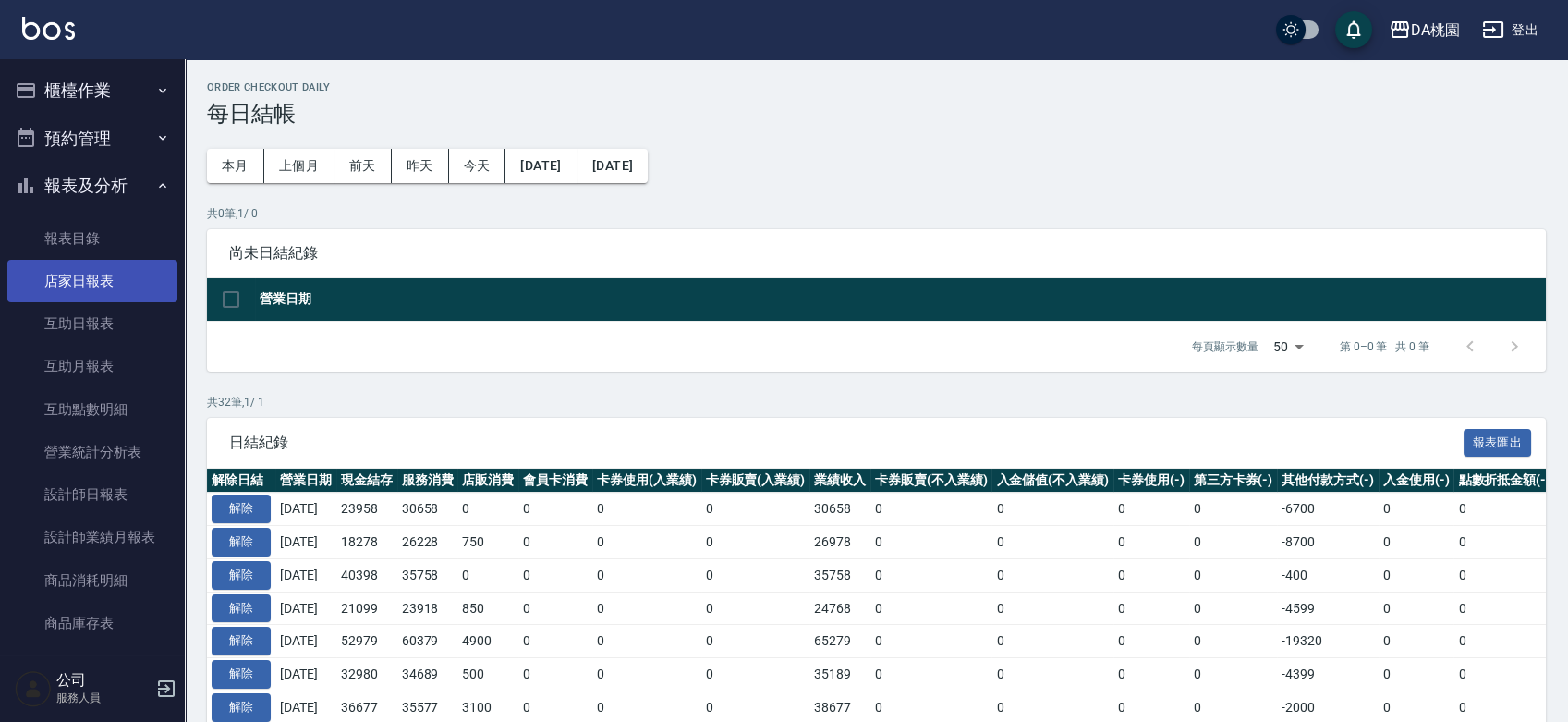
click at [73, 272] on link "店家日報表" at bounding box center [93, 281] width 170 height 42
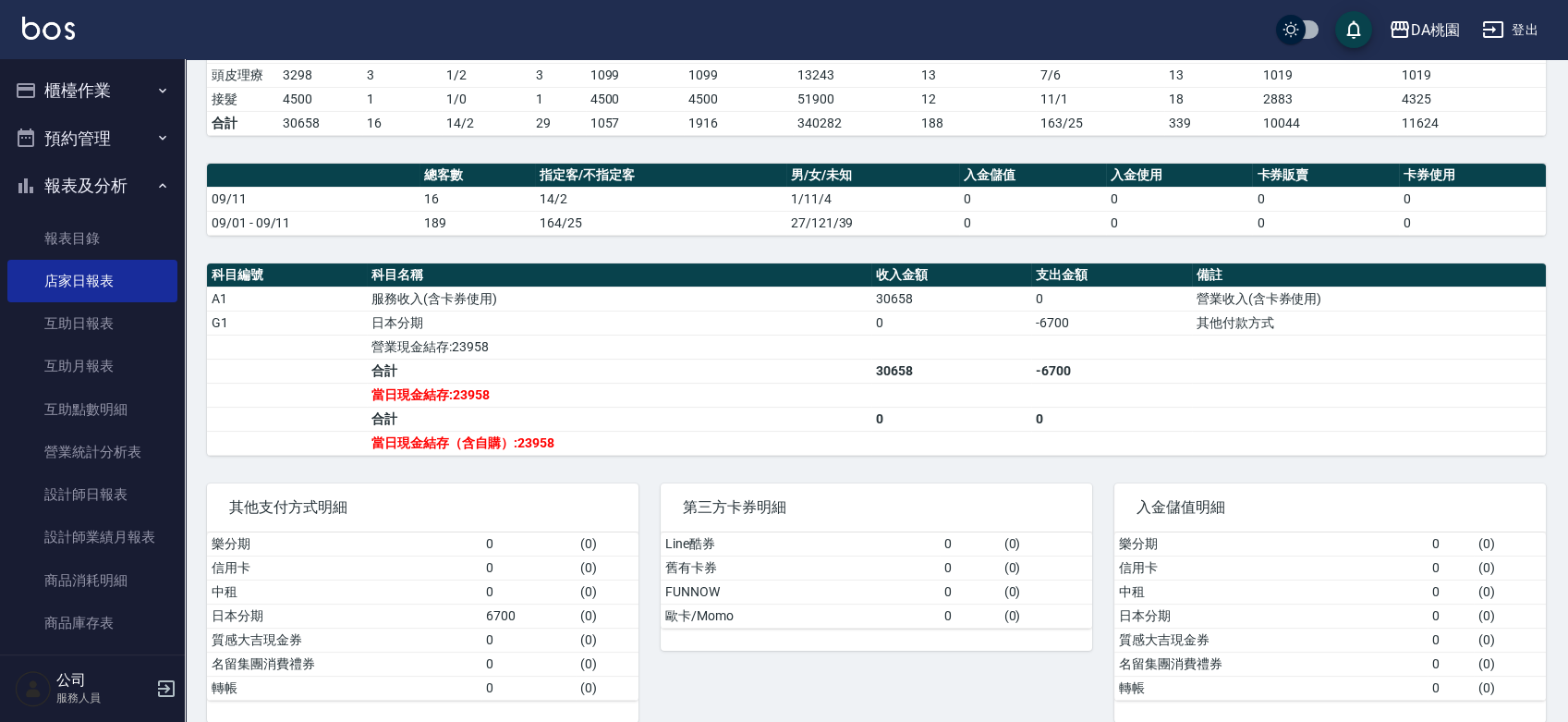
scroll to position [410, 0]
